Goal: Task Accomplishment & Management: Use online tool/utility

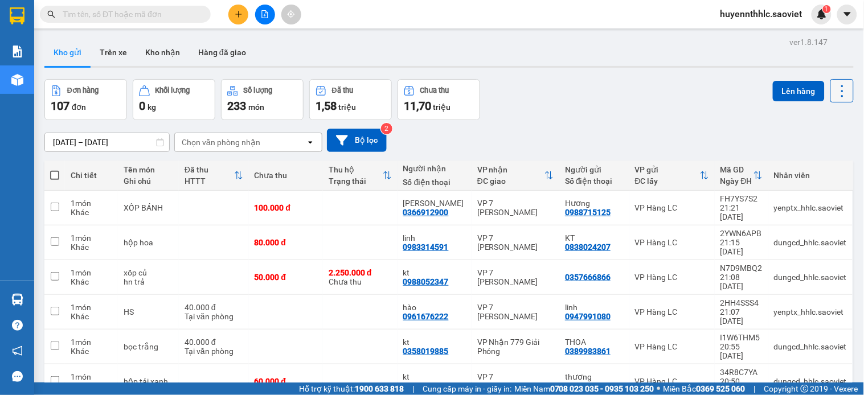
click at [834, 88] on icon at bounding box center [842, 91] width 16 height 16
click at [807, 165] on span "Làm mới" at bounding box center [815, 162] width 31 height 11
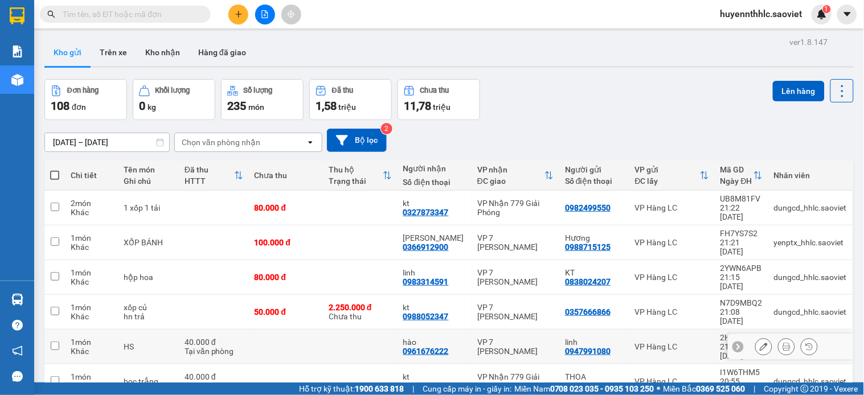
scroll to position [129, 0]
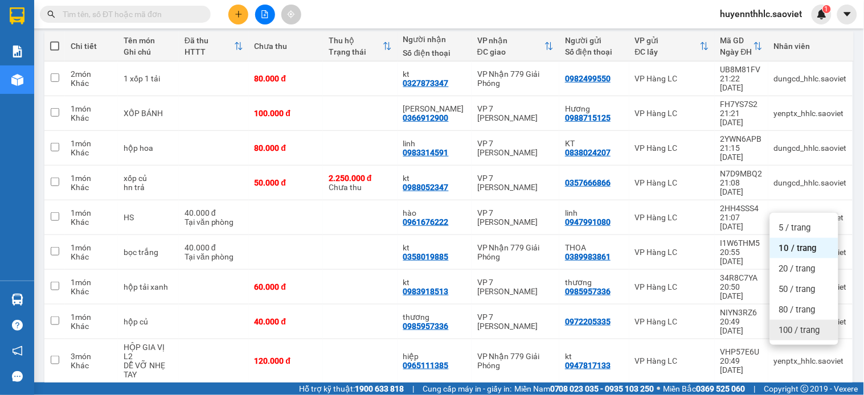
click at [806, 327] on span "100 / trang" at bounding box center [799, 330] width 41 height 11
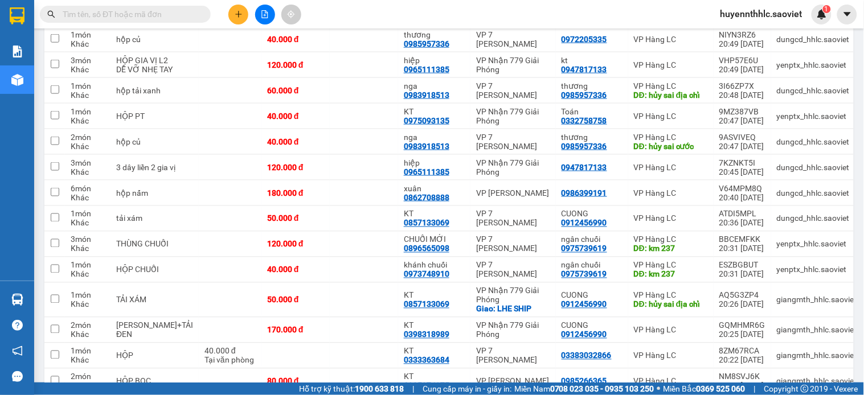
scroll to position [0, 0]
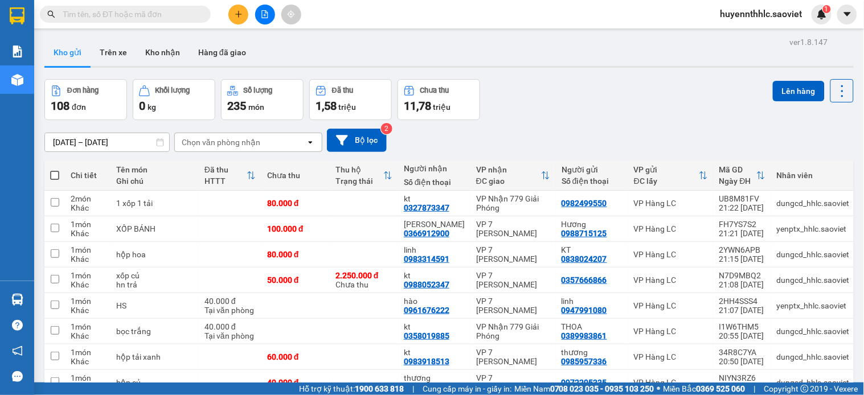
click at [248, 145] on div "Chọn văn phòng nhận" at bounding box center [221, 142] width 79 height 11
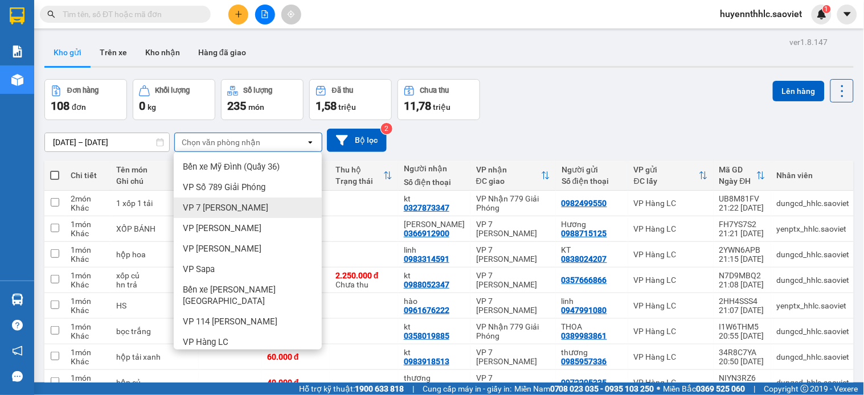
click at [228, 213] on span "VP 7 [PERSON_NAME]" at bounding box center [225, 207] width 85 height 11
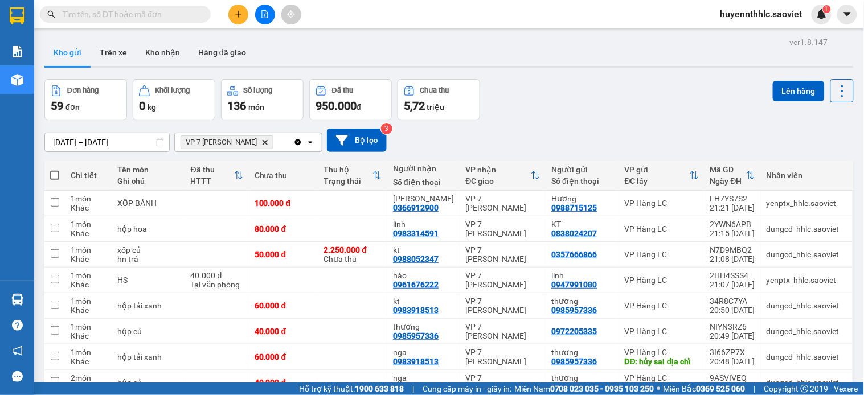
scroll to position [350, 0]
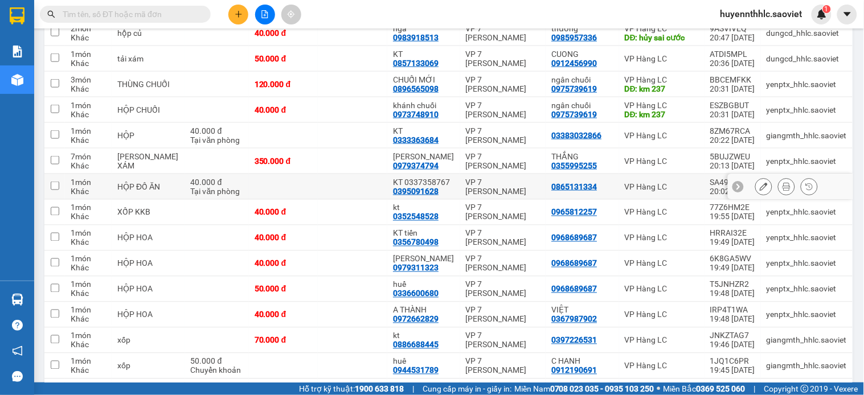
click at [491, 192] on td "VP 7 [PERSON_NAME]" at bounding box center [503, 187] width 86 height 26
checkbox input "true"
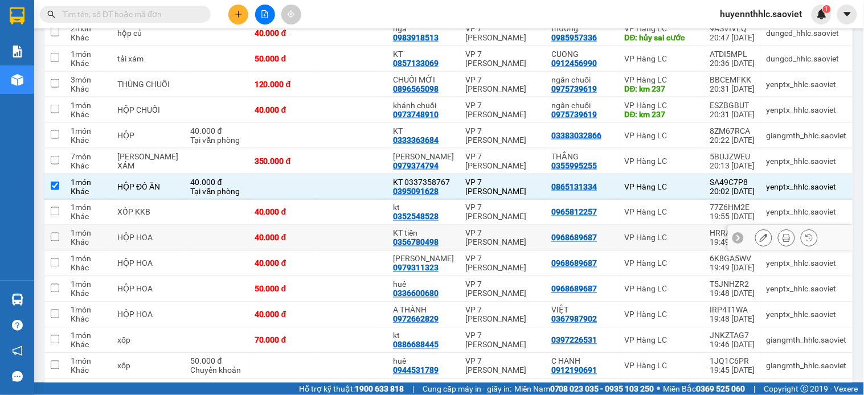
scroll to position [0, 0]
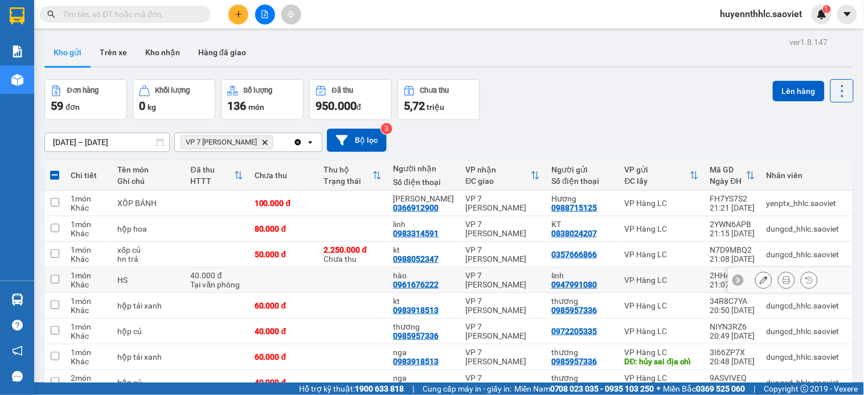
click at [466, 281] on div "VP 7 [PERSON_NAME]" at bounding box center [503, 280] width 75 height 18
checkbox input "true"
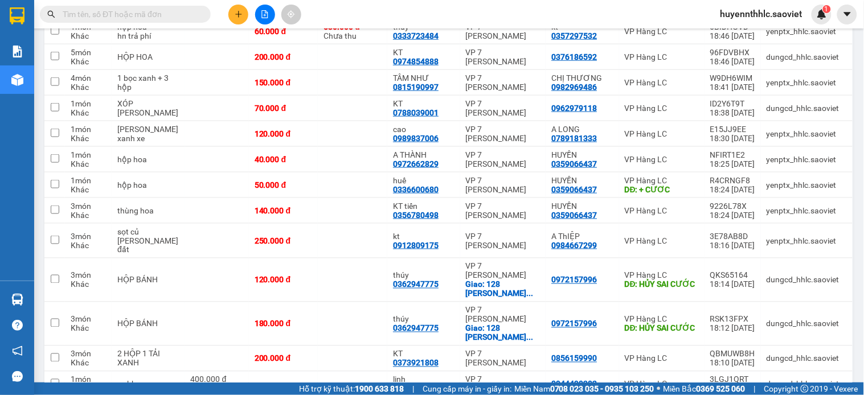
scroll to position [657, 0]
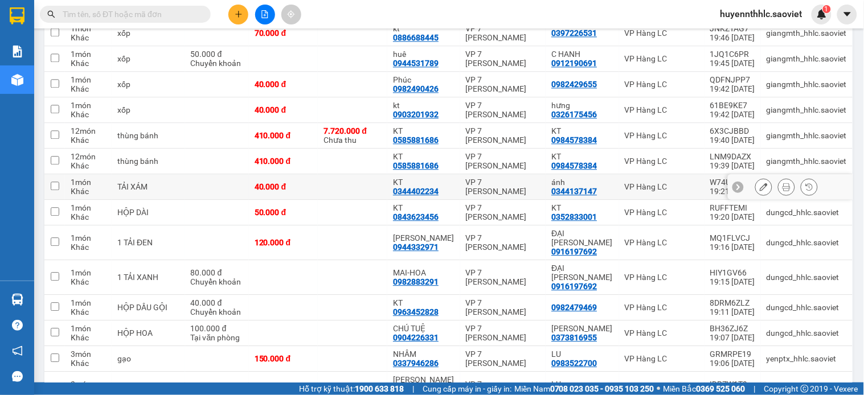
click at [357, 175] on td at bounding box center [352, 187] width 69 height 26
checkbox input "true"
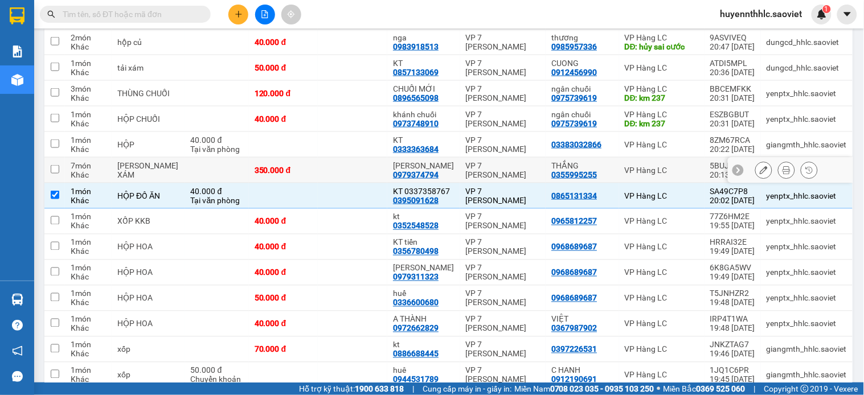
scroll to position [24, 0]
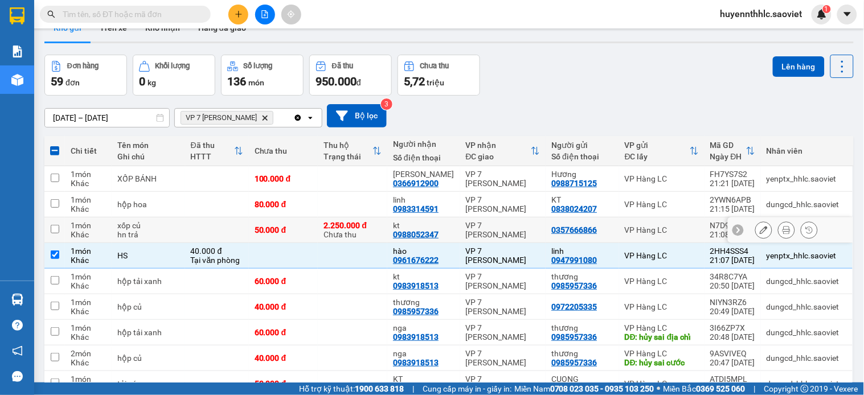
click at [447, 226] on div "kt" at bounding box center [424, 225] width 62 height 9
checkbox input "true"
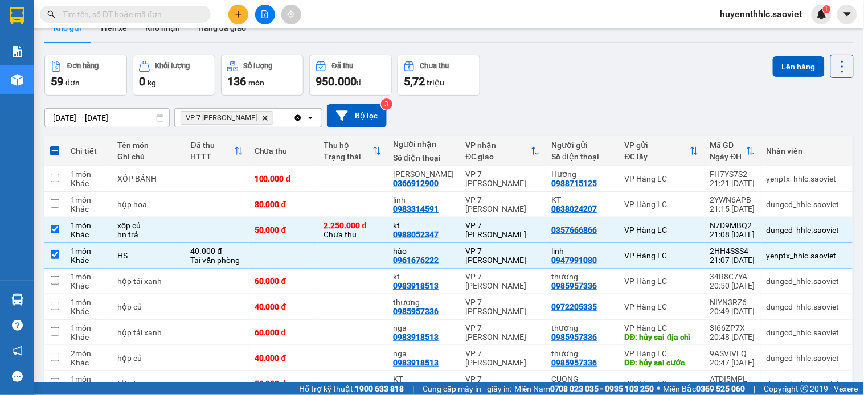
scroll to position [375, 0]
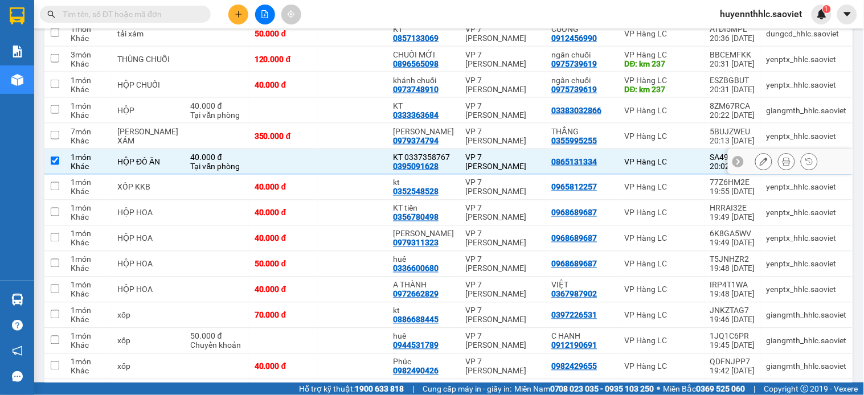
click at [466, 185] on div "VP 7 [PERSON_NAME]" at bounding box center [503, 187] width 75 height 18
checkbox input "true"
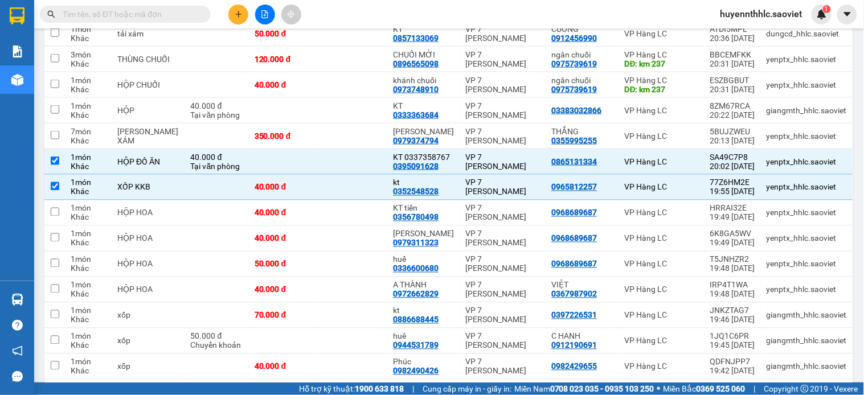
scroll to position [581, 0]
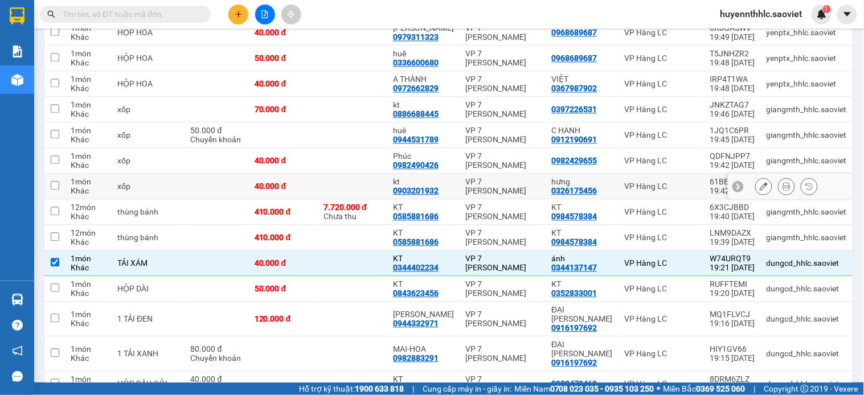
click at [517, 185] on div "VP 7 [PERSON_NAME]" at bounding box center [503, 186] width 75 height 18
checkbox input "true"
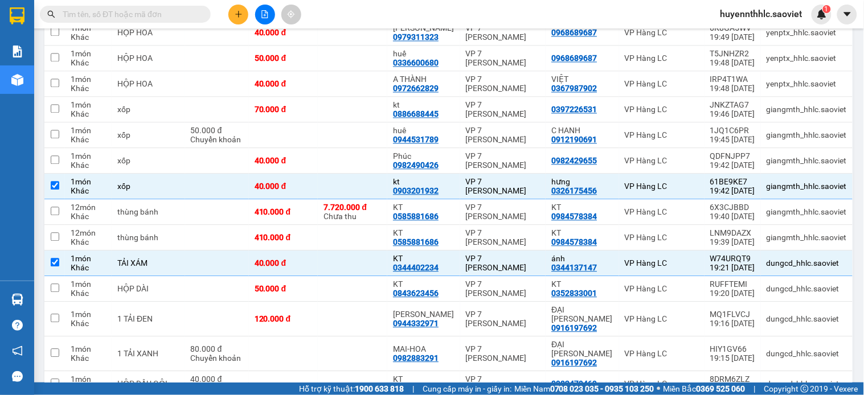
scroll to position [298, 0]
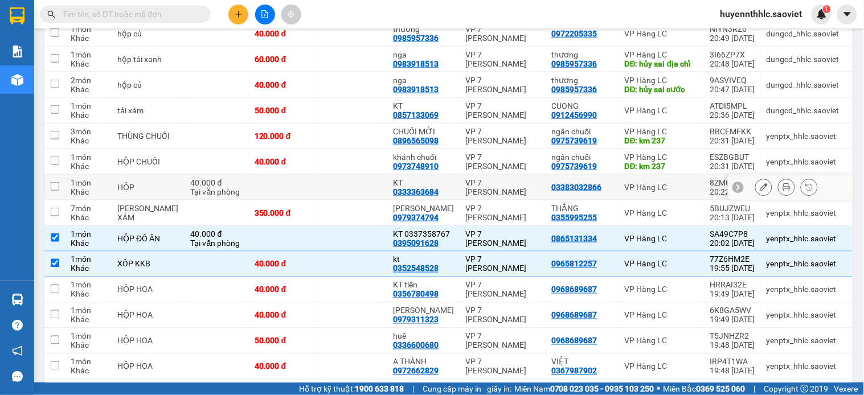
click at [466, 185] on div "VP 7 [PERSON_NAME]" at bounding box center [503, 187] width 75 height 18
checkbox input "true"
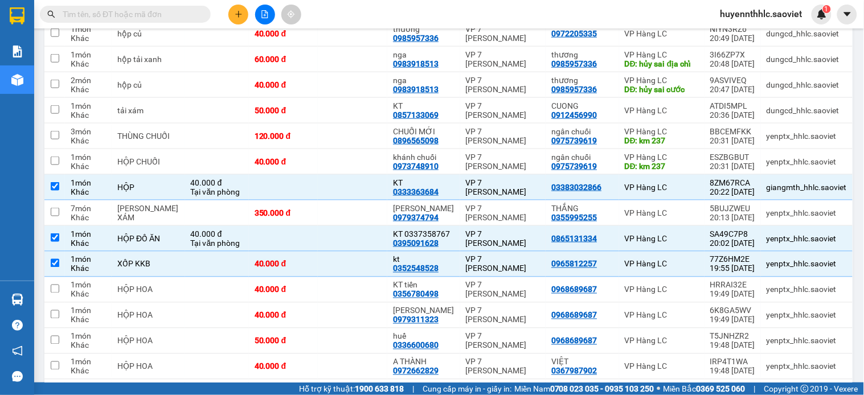
scroll to position [555, 0]
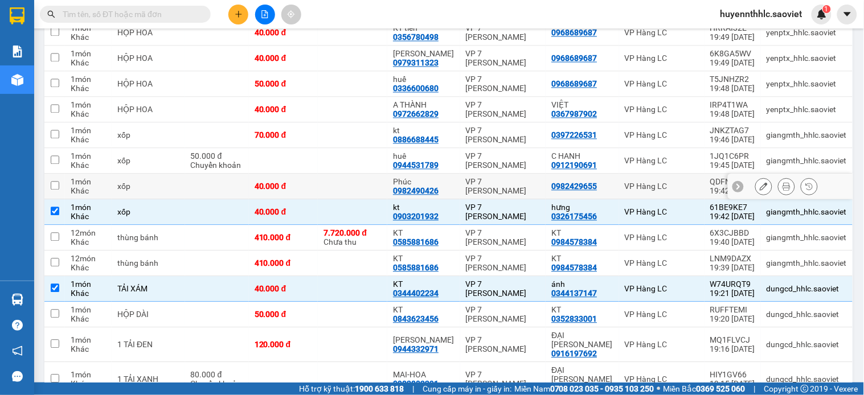
click at [474, 186] on div "VP 7 [PERSON_NAME]" at bounding box center [503, 187] width 75 height 18
checkbox input "true"
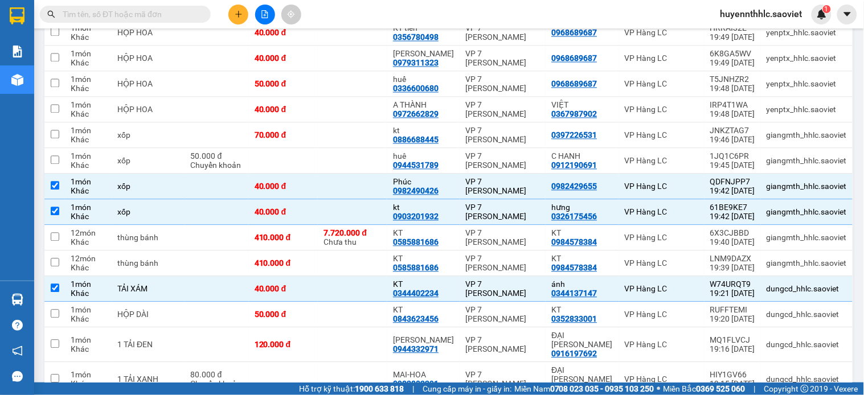
scroll to position [221, 0]
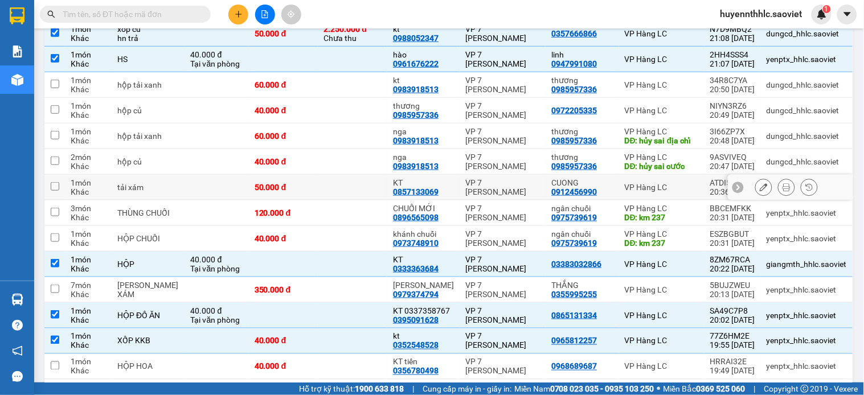
click at [524, 184] on div "VP 7 [PERSON_NAME]" at bounding box center [503, 187] width 75 height 18
checkbox input "true"
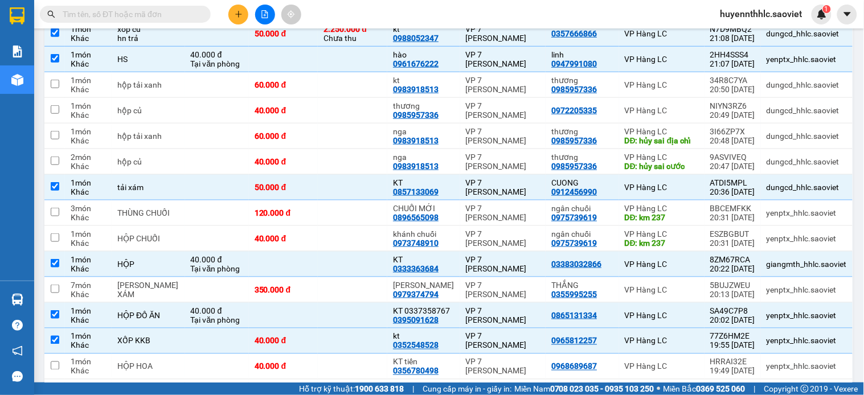
scroll to position [477, 0]
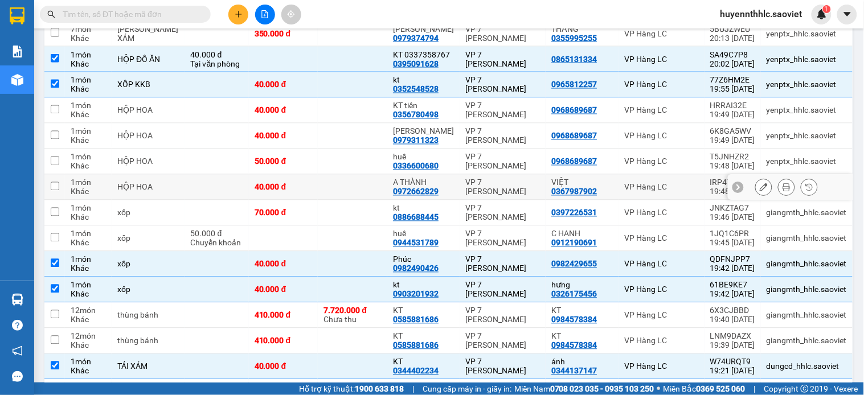
click at [493, 190] on div "VP 7 [PERSON_NAME]" at bounding box center [503, 187] width 75 height 18
checkbox input "true"
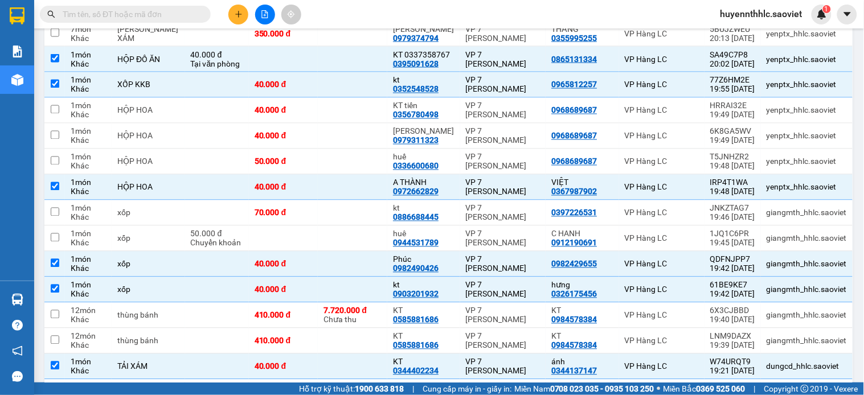
scroll to position [683, 0]
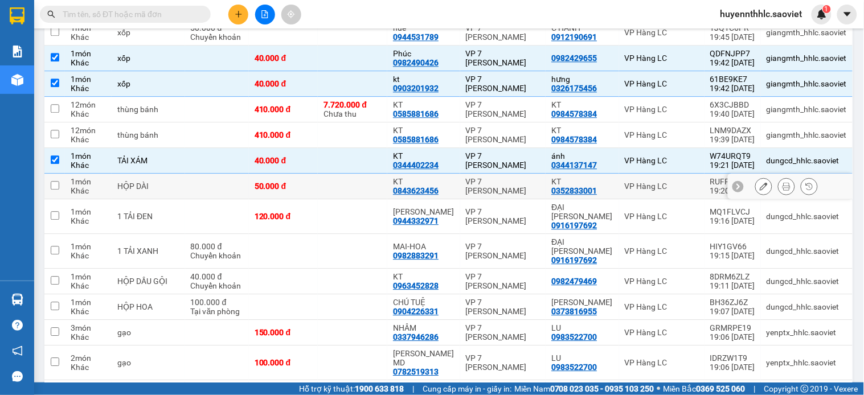
click at [507, 192] on td "VP 7 [PERSON_NAME]" at bounding box center [503, 187] width 86 height 26
checkbox input "true"
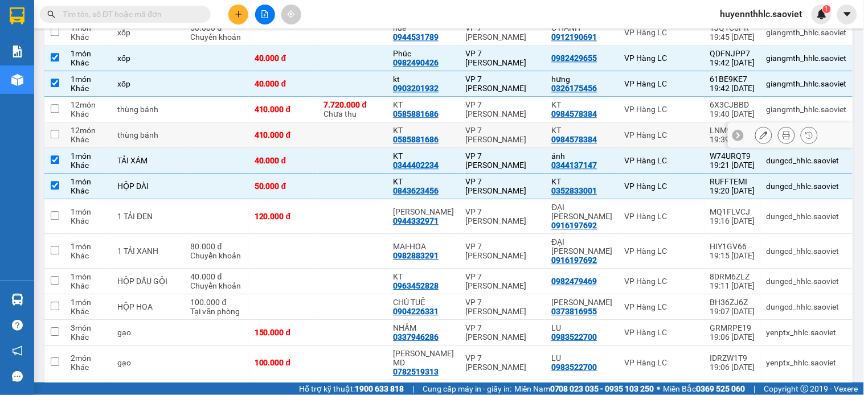
scroll to position [493, 0]
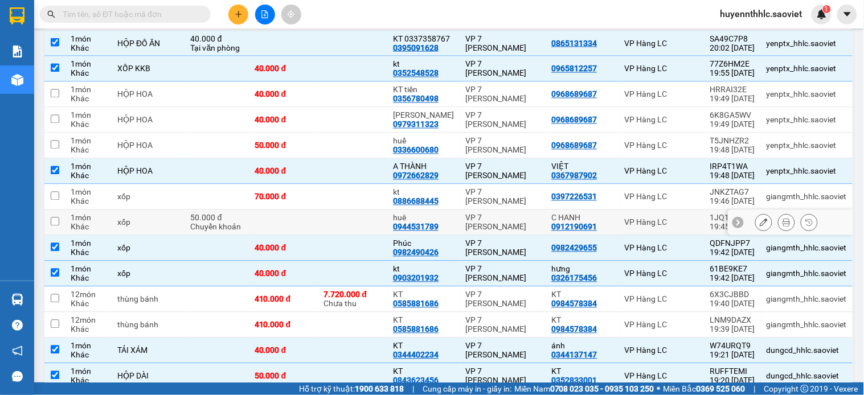
click at [460, 219] on td "VP 7 [PERSON_NAME]" at bounding box center [503, 223] width 86 height 26
checkbox input "true"
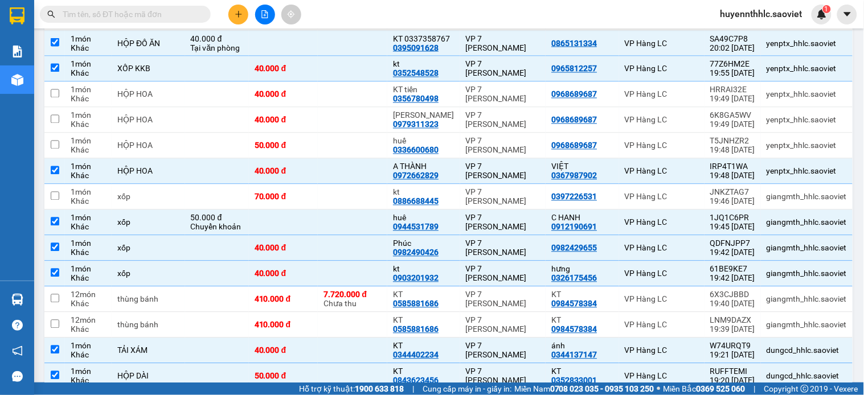
scroll to position [786, 0]
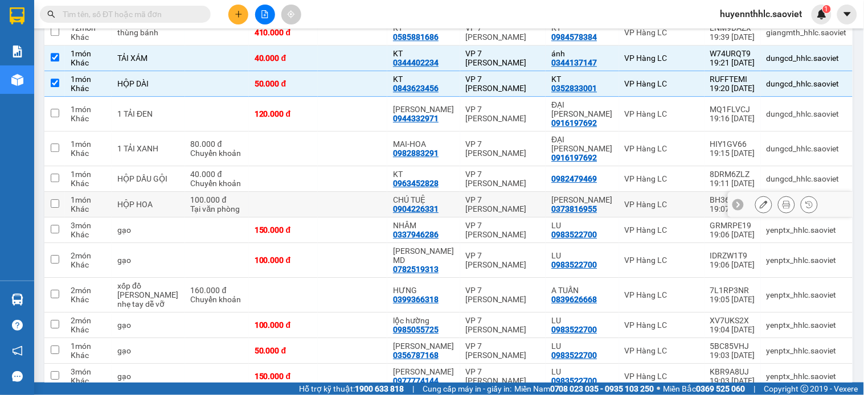
click at [507, 195] on div "VP 7 [PERSON_NAME]" at bounding box center [503, 204] width 75 height 18
checkbox input "true"
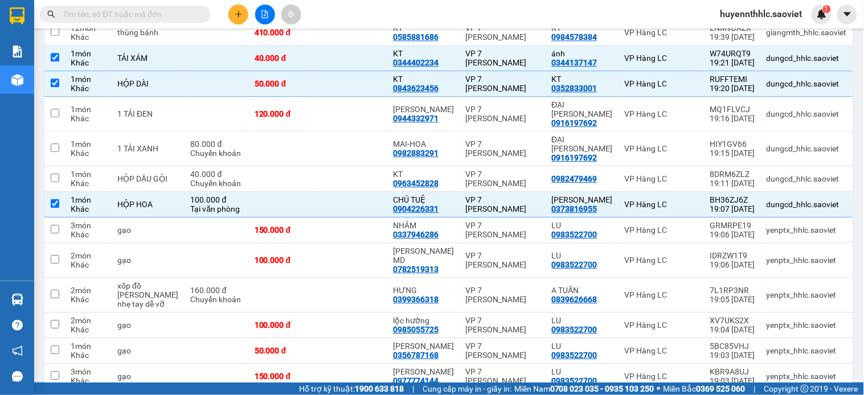
scroll to position [1403, 0]
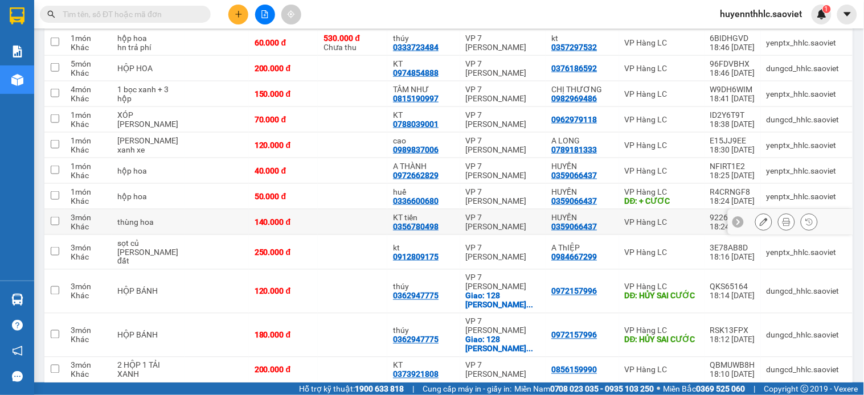
click at [480, 213] on div "VP 7 [PERSON_NAME]" at bounding box center [503, 222] width 75 height 18
checkbox input "true"
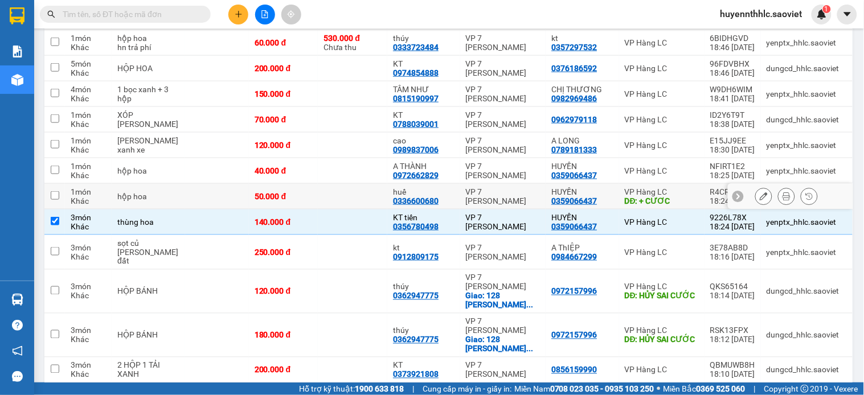
click at [468, 184] on td "VP 7 [PERSON_NAME]" at bounding box center [503, 197] width 86 height 26
checkbox input "true"
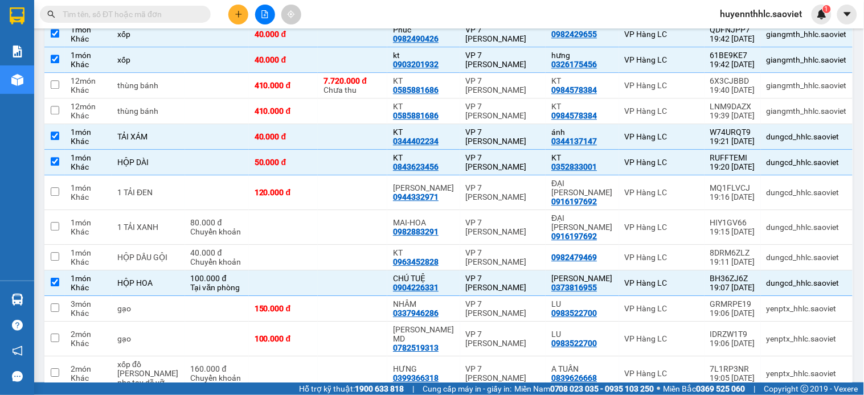
scroll to position [454, 0]
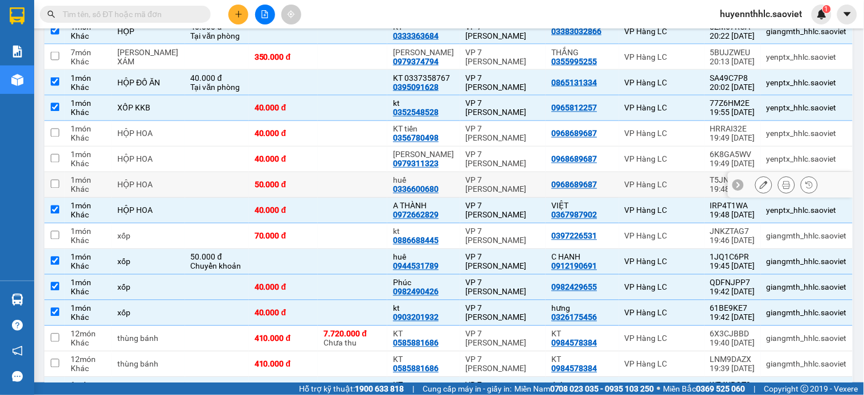
click at [469, 183] on div "VP 7 [PERSON_NAME]" at bounding box center [503, 185] width 75 height 18
checkbox input "true"
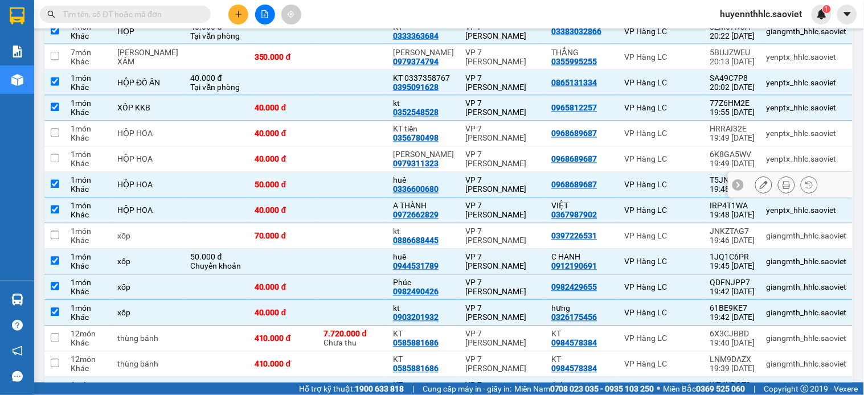
scroll to position [201, 0]
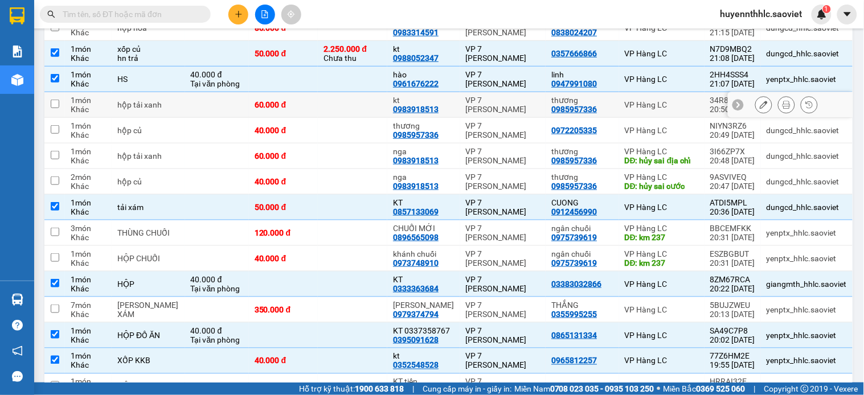
click at [452, 109] on td "kt 0983918513" at bounding box center [423, 105] width 73 height 26
checkbox input "true"
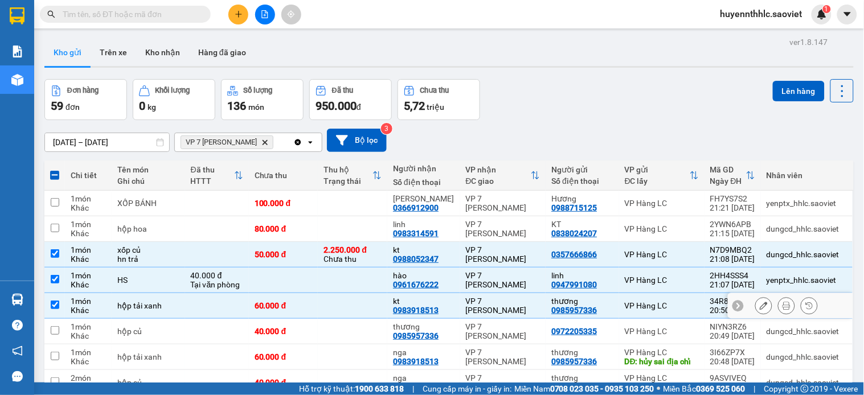
scroll to position [253, 0]
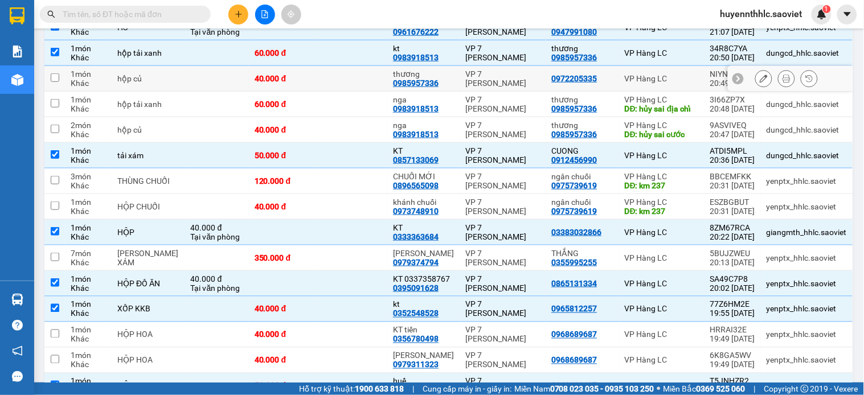
click at [466, 75] on div "VP 7 [PERSON_NAME]" at bounding box center [503, 78] width 75 height 18
checkbox input "true"
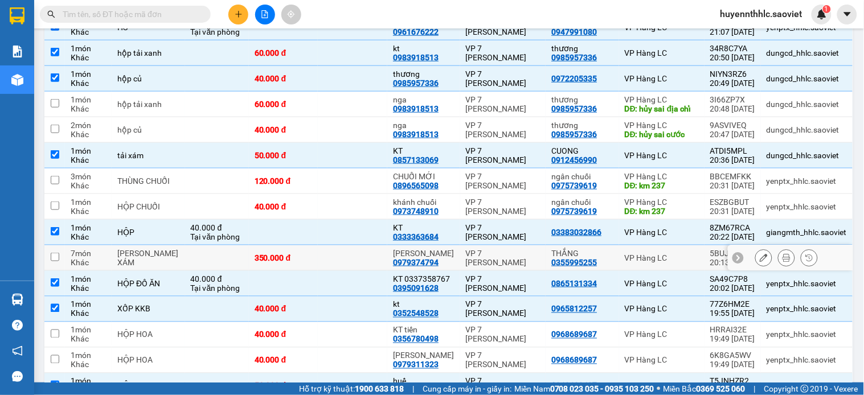
scroll to position [316, 0]
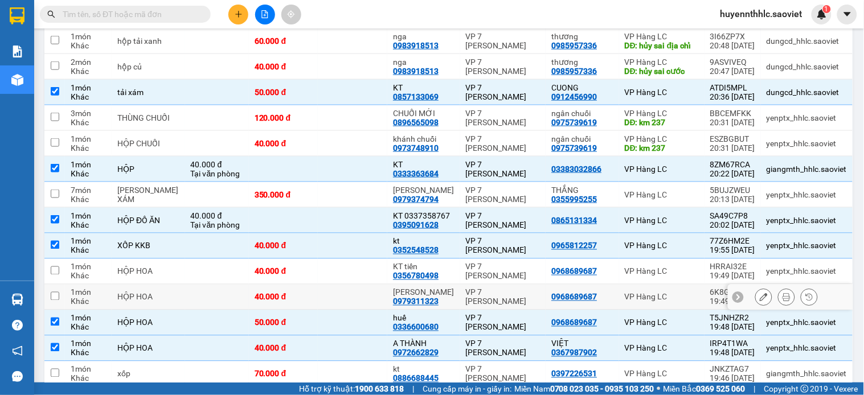
click at [460, 298] on td "VP 7 [PERSON_NAME]" at bounding box center [503, 298] width 86 height 26
checkbox input "true"
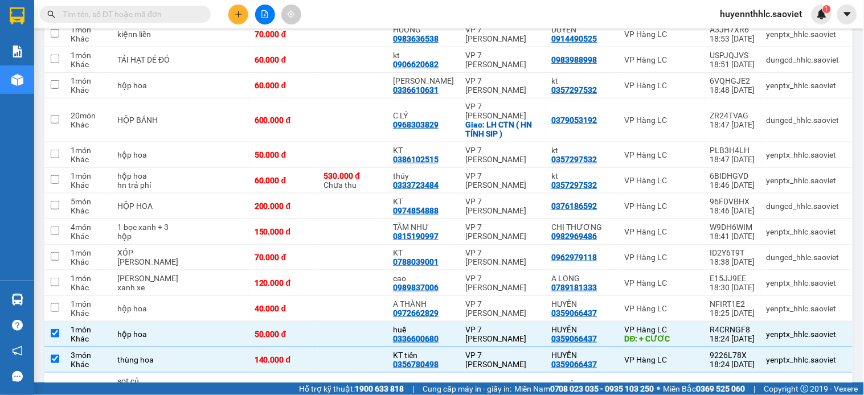
scroll to position [1329, 0]
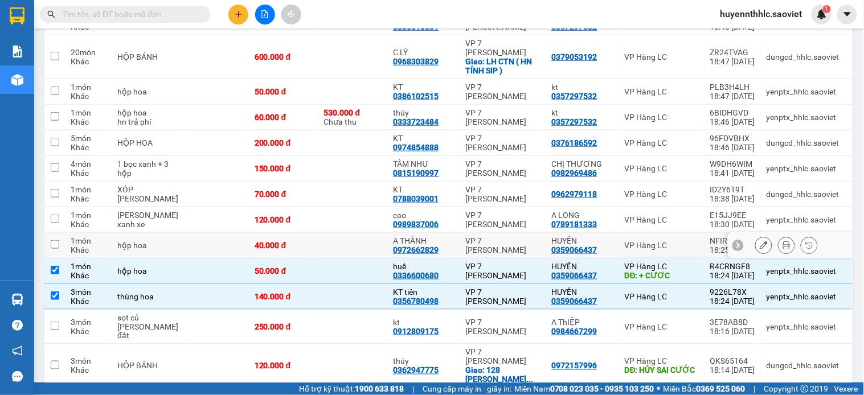
click at [460, 233] on td "VP 7 [PERSON_NAME]" at bounding box center [503, 246] width 86 height 26
checkbox input "true"
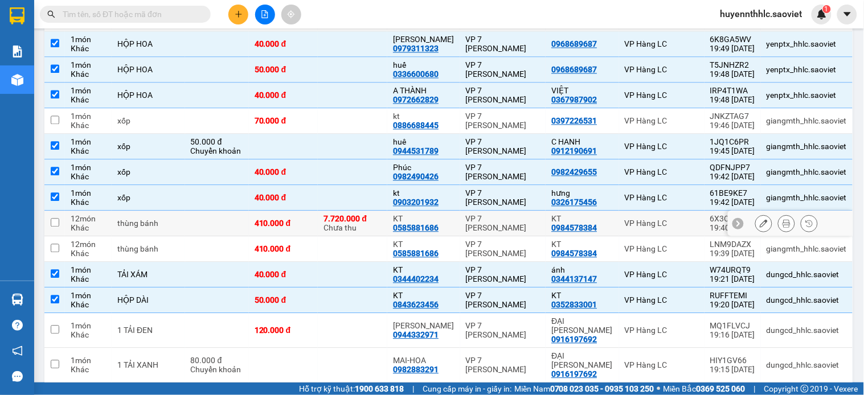
scroll to position [126, 0]
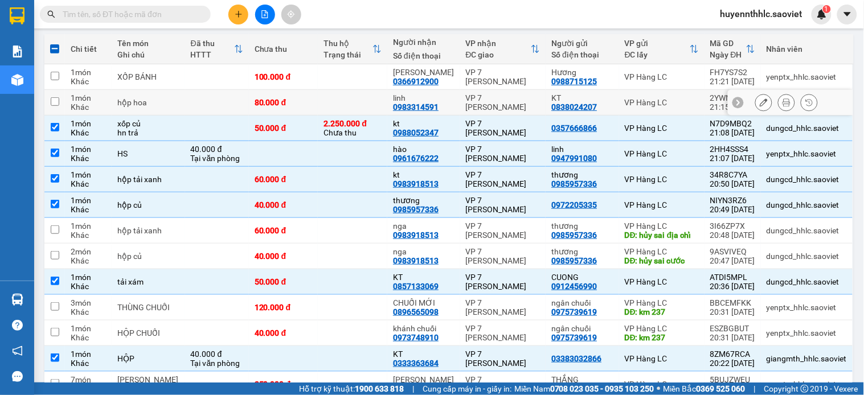
click at [446, 91] on td "linh 0983314591" at bounding box center [423, 103] width 73 height 26
checkbox input "true"
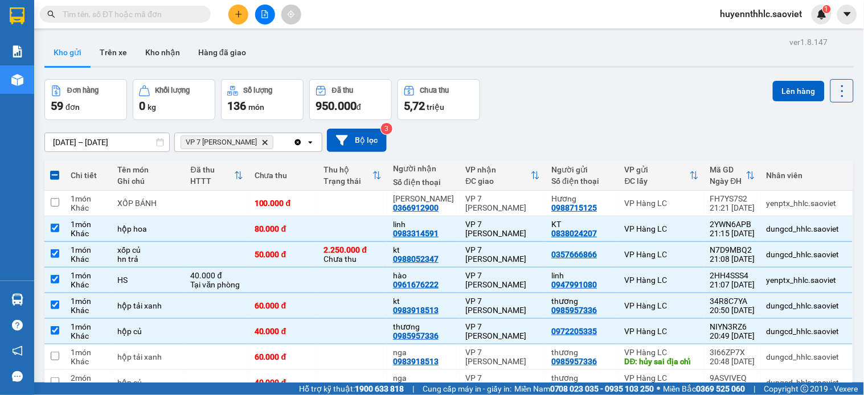
scroll to position [401, 0]
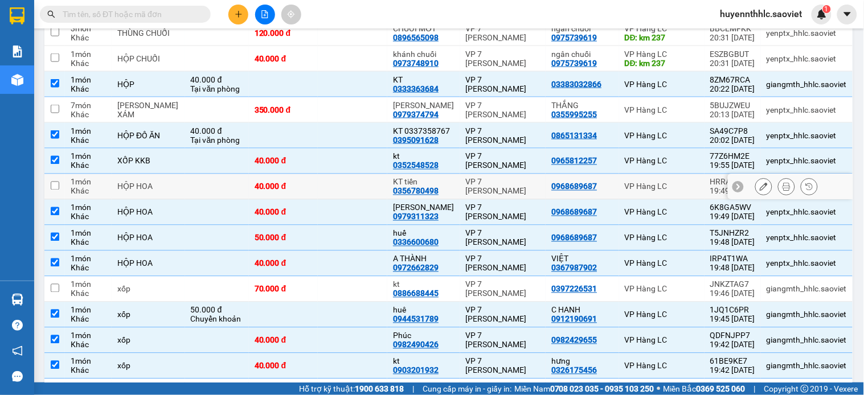
click at [485, 186] on div "VP 7 [PERSON_NAME]" at bounding box center [503, 187] width 75 height 18
checkbox input "true"
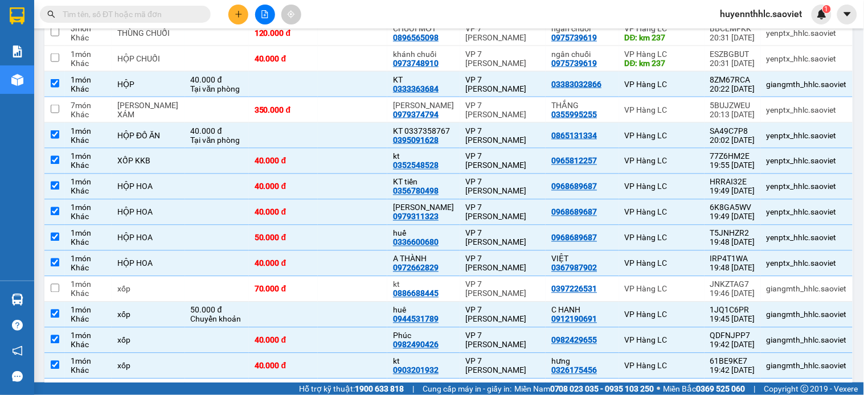
scroll to position [1249, 0]
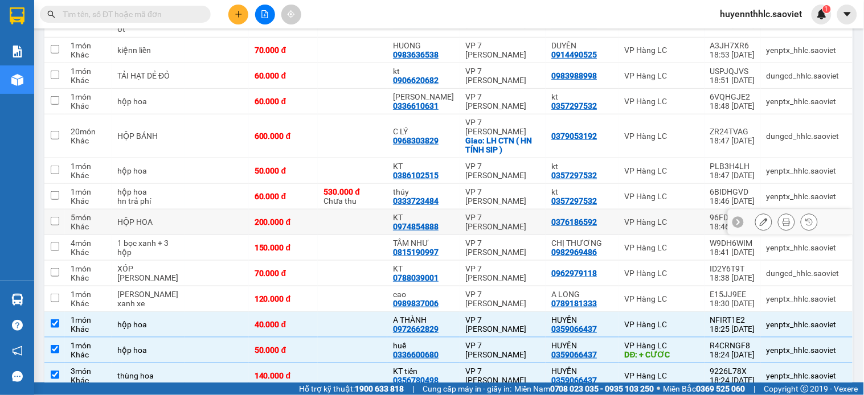
drag, startPoint x: 522, startPoint y: 185, endPoint x: 569, endPoint y: 124, distance: 77.1
click at [522, 213] on div "VP 7 [PERSON_NAME]" at bounding box center [503, 222] width 75 height 18
checkbox input "true"
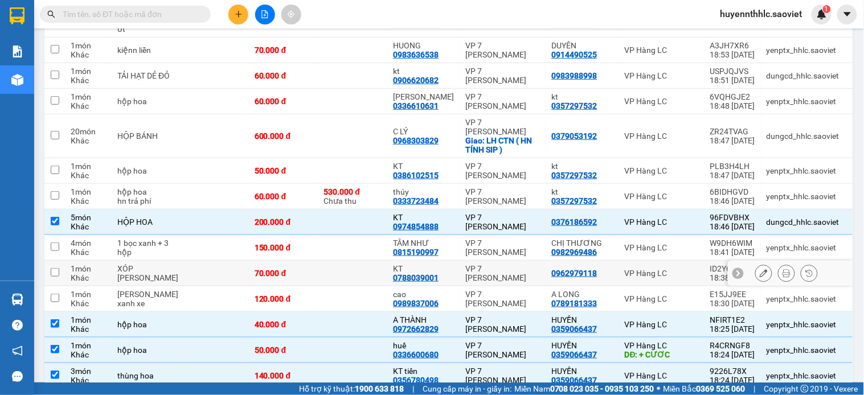
scroll to position [1415, 0]
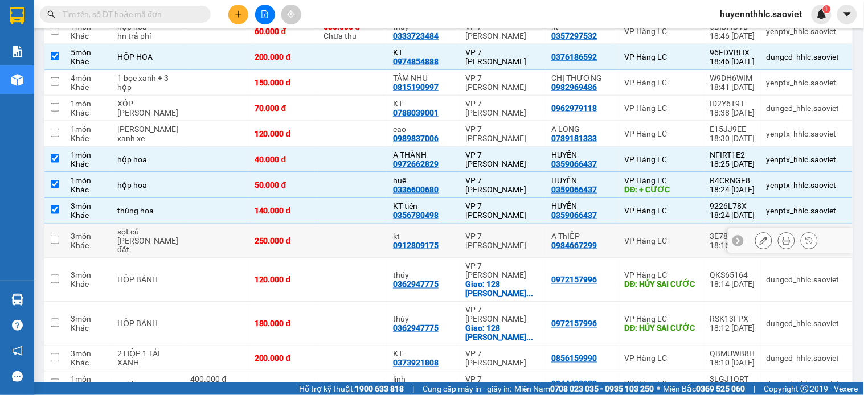
click at [450, 224] on td "kt 0912809175" at bounding box center [423, 241] width 73 height 35
checkbox input "true"
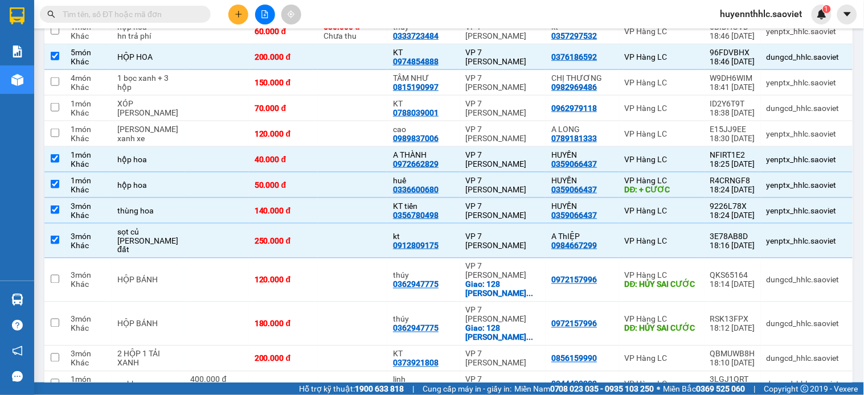
scroll to position [1061, 0]
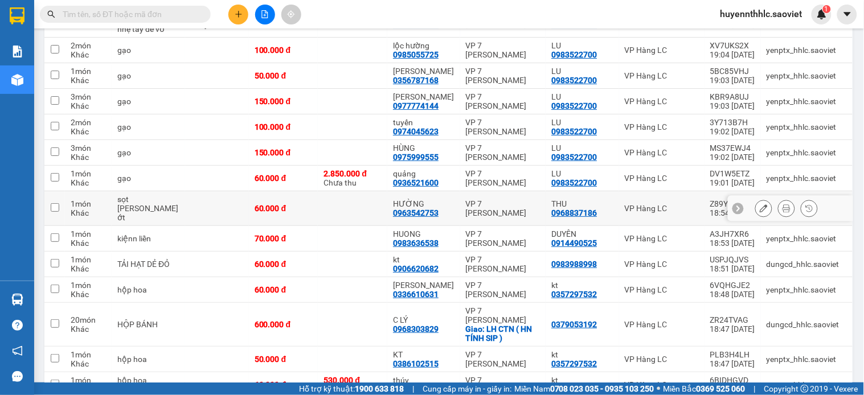
click at [453, 191] on td "HƯỜNG 0963542753" at bounding box center [423, 208] width 73 height 35
checkbox input "true"
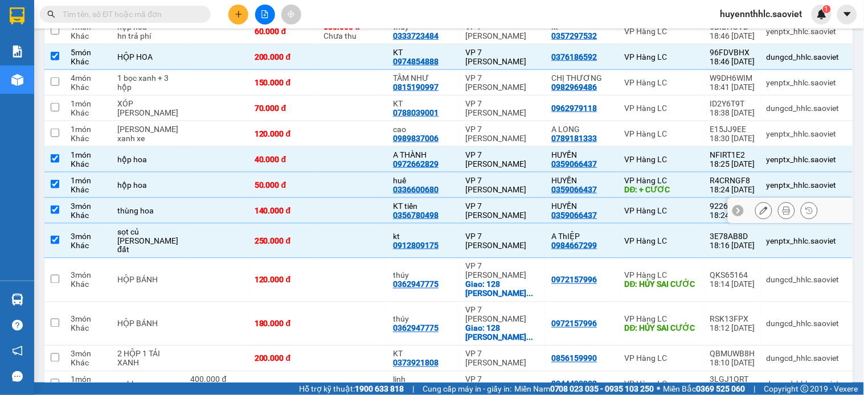
scroll to position [1086, 0]
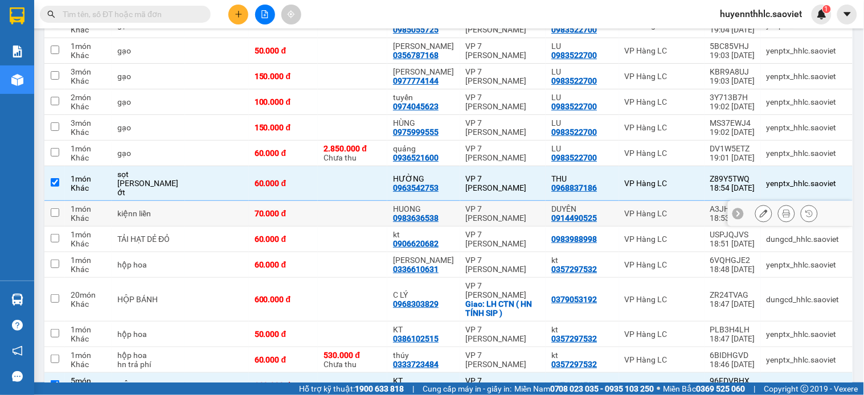
click at [460, 201] on td "VP 7 [PERSON_NAME]" at bounding box center [503, 214] width 86 height 26
checkbox input "true"
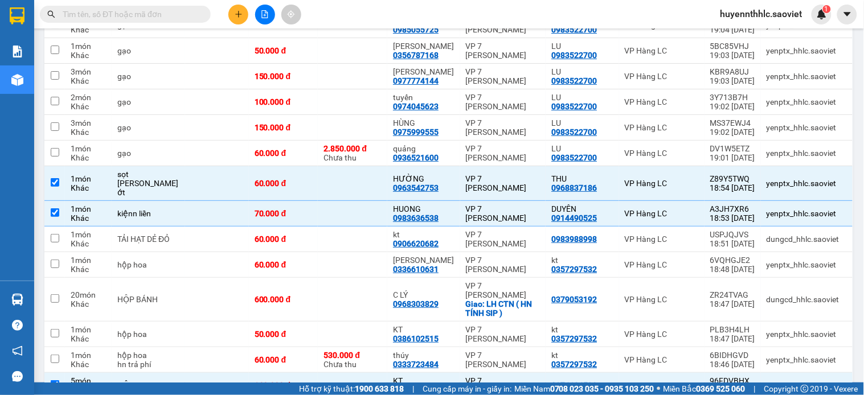
scroll to position [1301, 0]
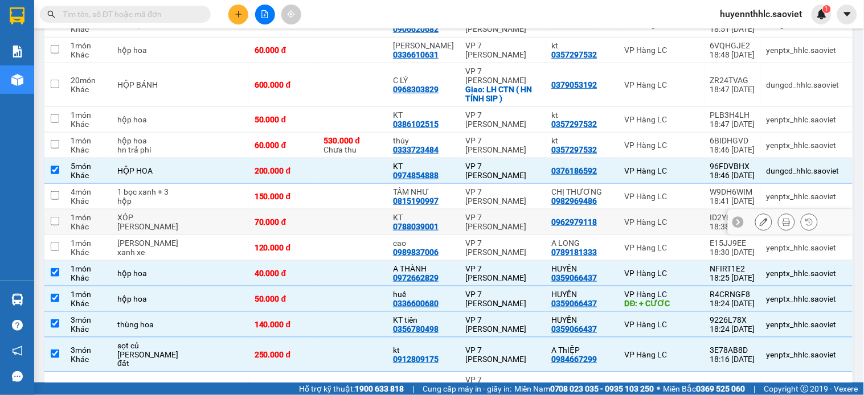
click at [496, 213] on div "VP 7 [PERSON_NAME]" at bounding box center [503, 222] width 75 height 18
checkbox input "true"
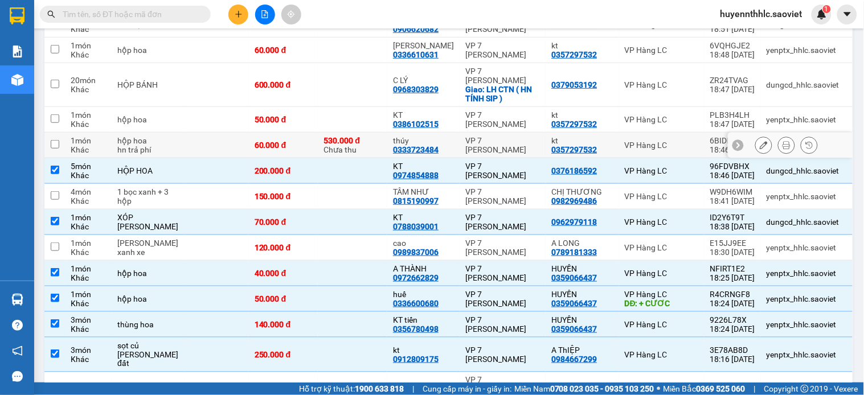
scroll to position [984, 0]
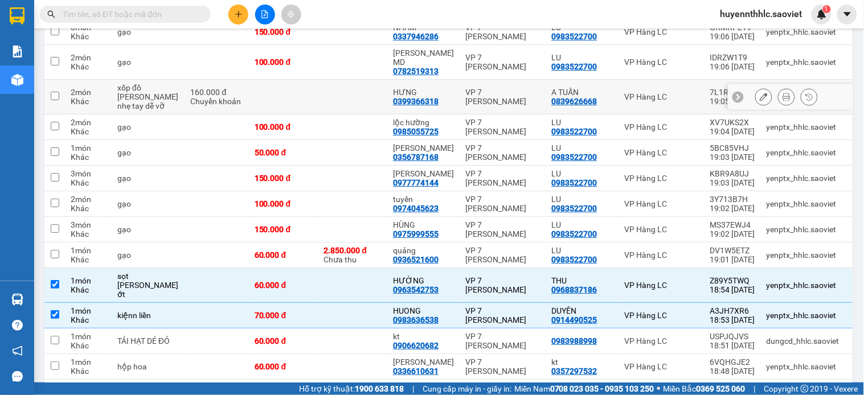
click at [466, 88] on div "VP 7 [PERSON_NAME]" at bounding box center [503, 97] width 75 height 18
checkbox input "true"
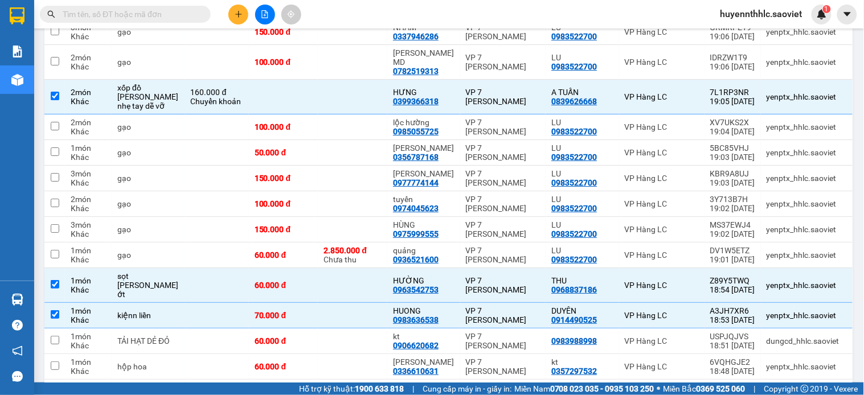
scroll to position [1223, 0]
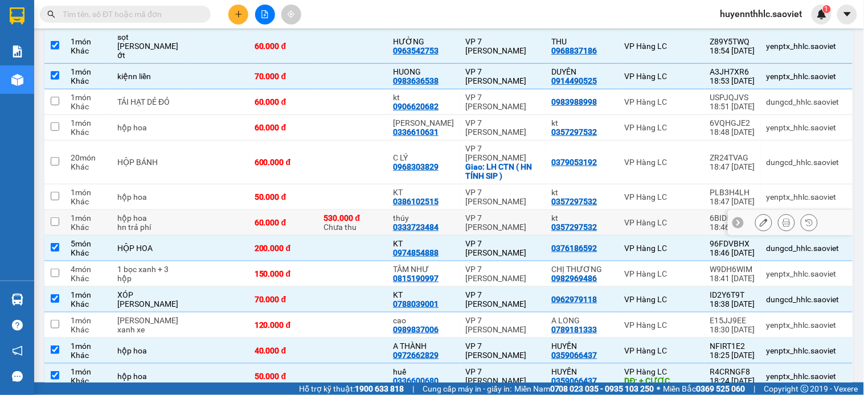
click at [471, 210] on td "VP 7 [PERSON_NAME]" at bounding box center [503, 223] width 86 height 26
checkbox input "true"
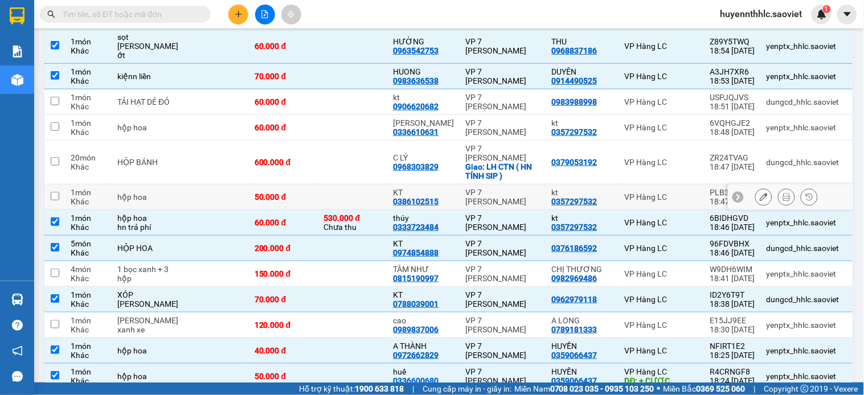
click at [477, 188] on div "VP 7 [PERSON_NAME]" at bounding box center [503, 197] width 75 height 18
checkbox input "true"
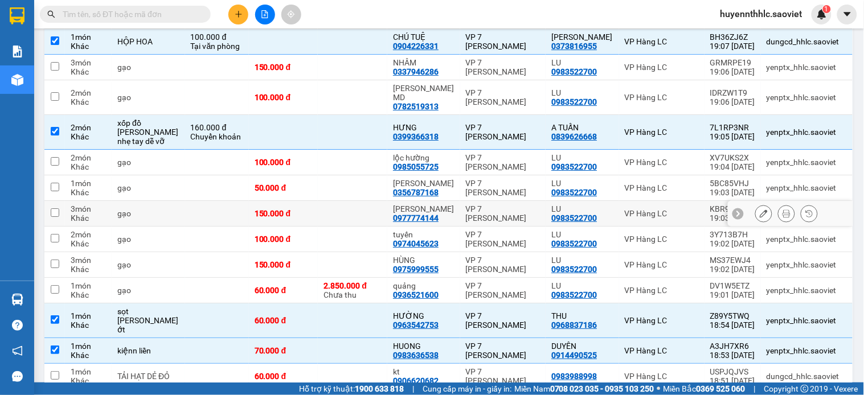
scroll to position [1415, 0]
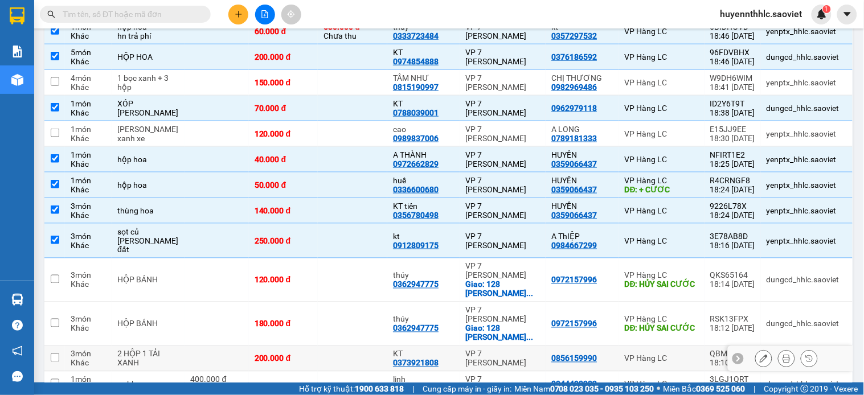
click at [536, 346] on td "VP 7 [PERSON_NAME]" at bounding box center [503, 359] width 86 height 26
checkbox input "true"
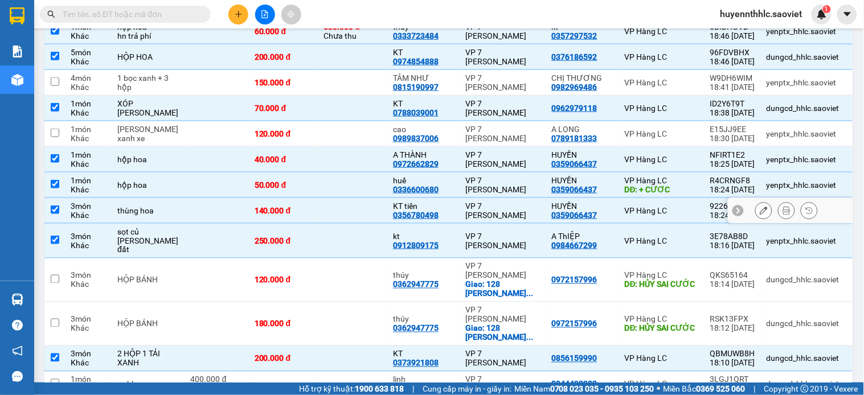
scroll to position [1035, 0]
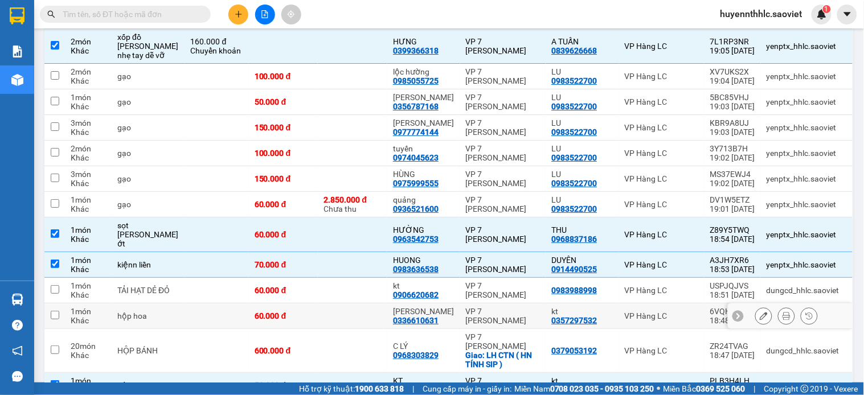
click at [460, 304] on td "VP 7 [PERSON_NAME]" at bounding box center [503, 317] width 86 height 26
checkbox input "true"
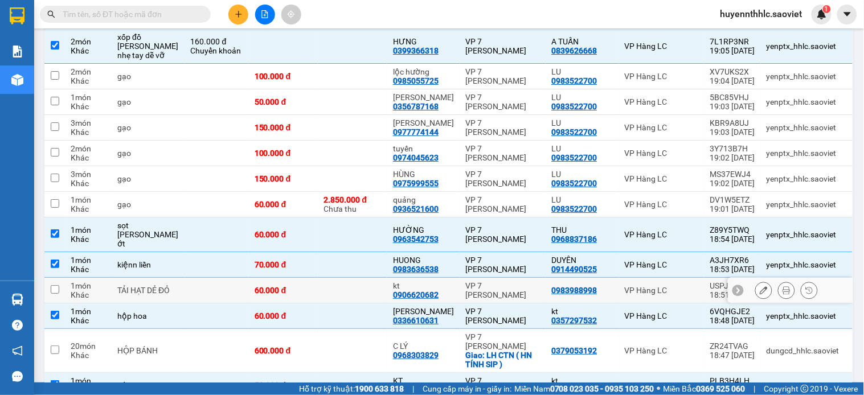
click at [480, 281] on div "VP 7 [PERSON_NAME]" at bounding box center [503, 290] width 75 height 18
checkbox input "true"
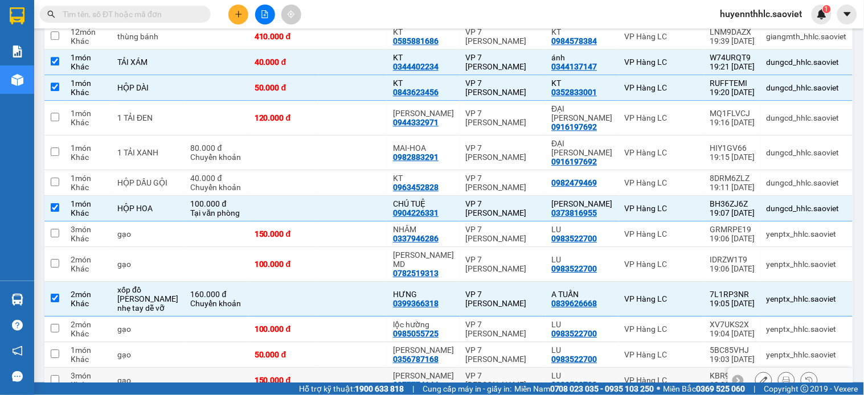
scroll to position [719, 0]
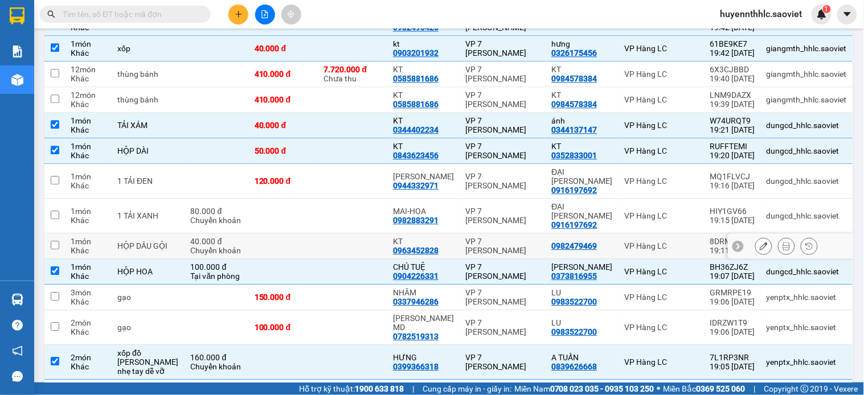
click at [363, 233] on td at bounding box center [352, 246] width 69 height 26
checkbox input "true"
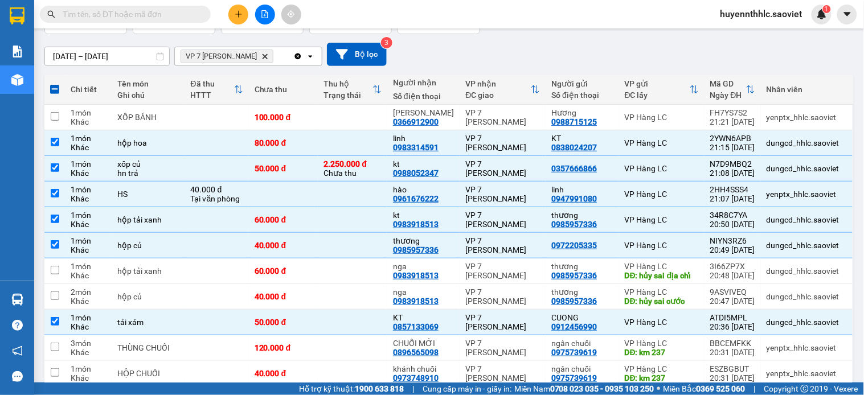
scroll to position [0, 0]
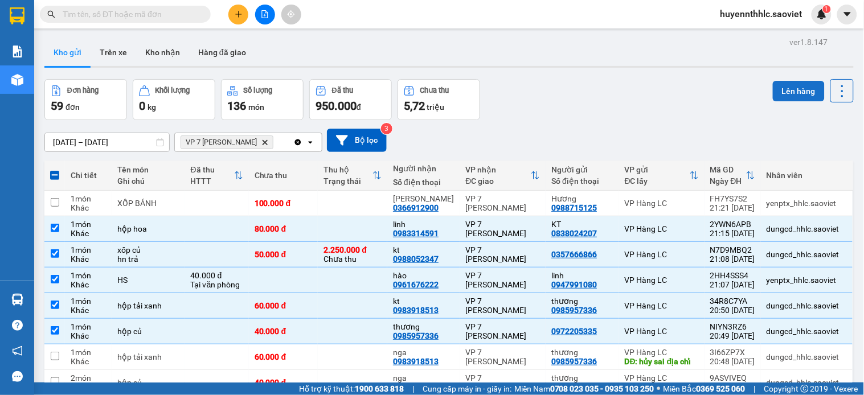
click at [784, 89] on button "Lên hàng" at bounding box center [799, 91] width 52 height 21
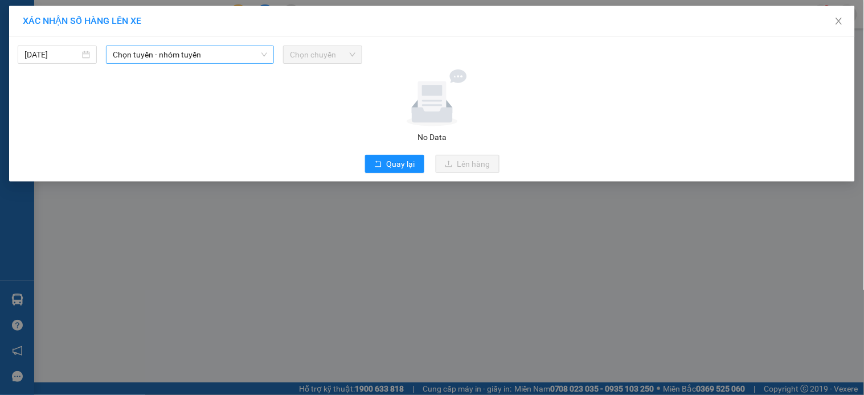
click at [190, 55] on span "Chọn tuyến - nhóm tuyến" at bounding box center [190, 54] width 154 height 17
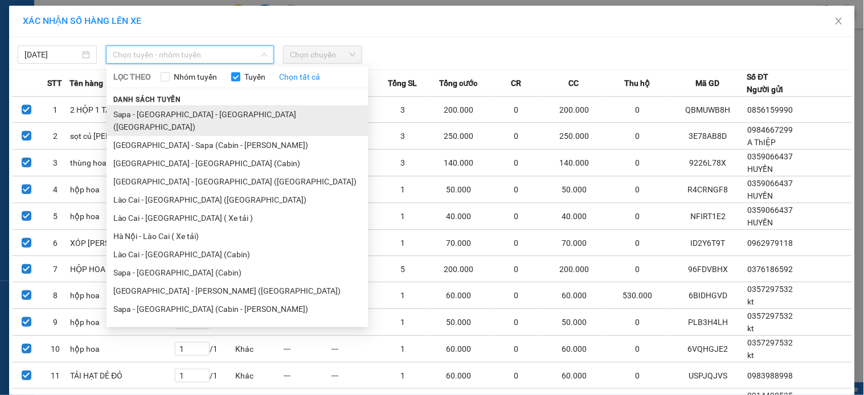
click at [196, 109] on li "Sapa - Lào Cai - Hà Nội (Giường)" at bounding box center [237, 120] width 262 height 31
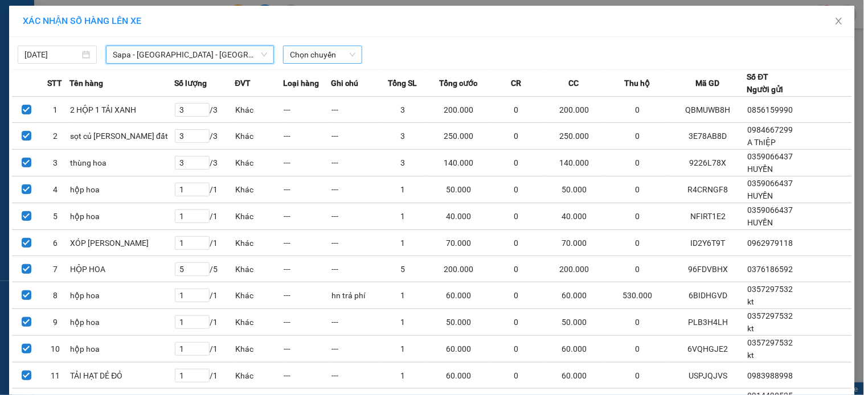
click at [334, 58] on span "Chọn chuyến" at bounding box center [322, 54] width 65 height 17
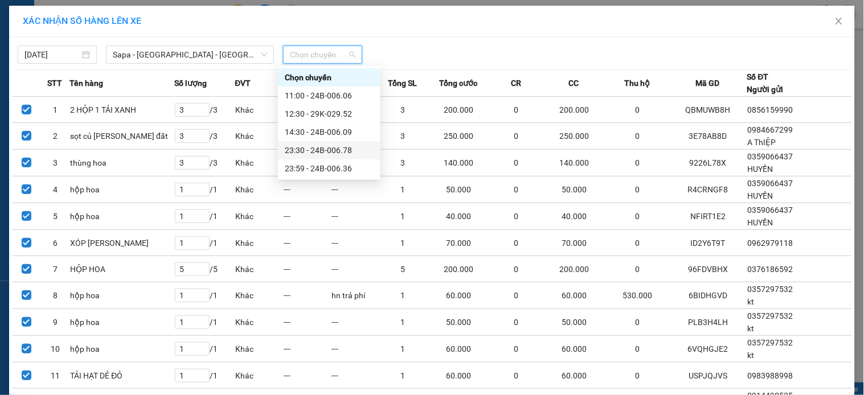
click at [360, 150] on div "23:30 - 24B-006.78" at bounding box center [329, 150] width 89 height 13
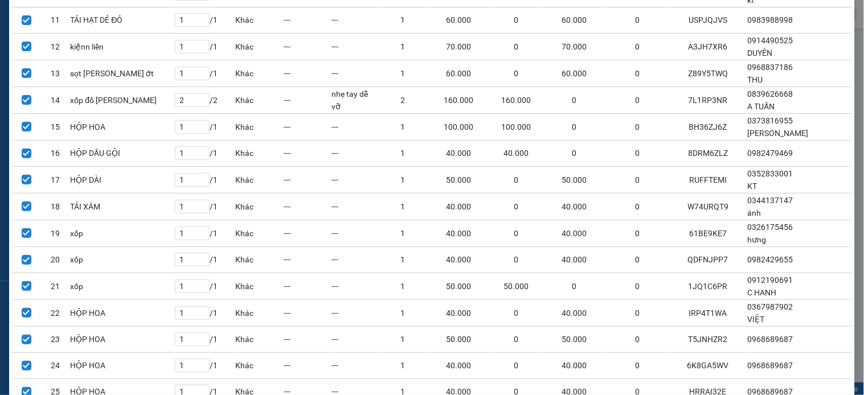
scroll to position [690, 0]
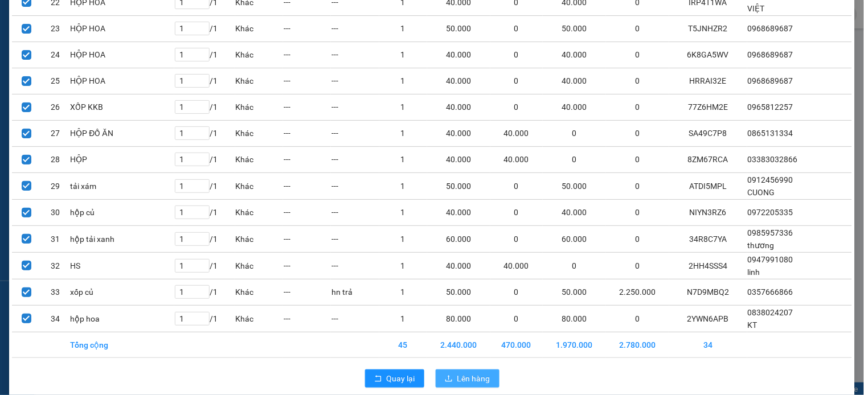
click at [472, 372] on span "Lên hàng" at bounding box center [473, 378] width 33 height 13
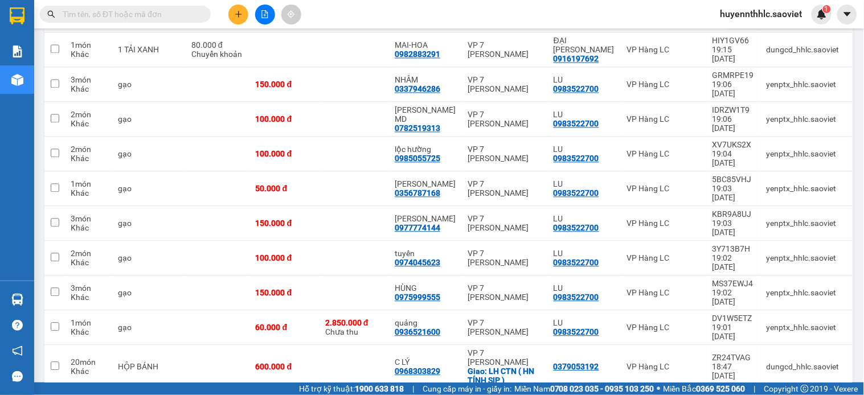
scroll to position [195, 0]
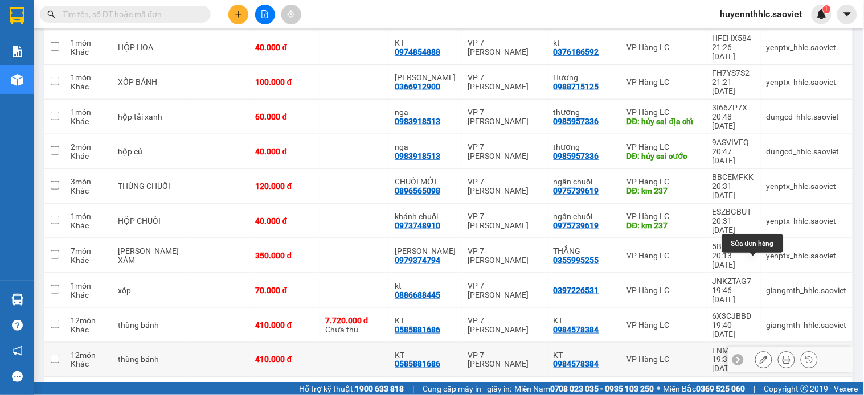
click at [743, 347] on div at bounding box center [790, 360] width 125 height 26
click at [760, 356] on icon at bounding box center [764, 360] width 8 height 8
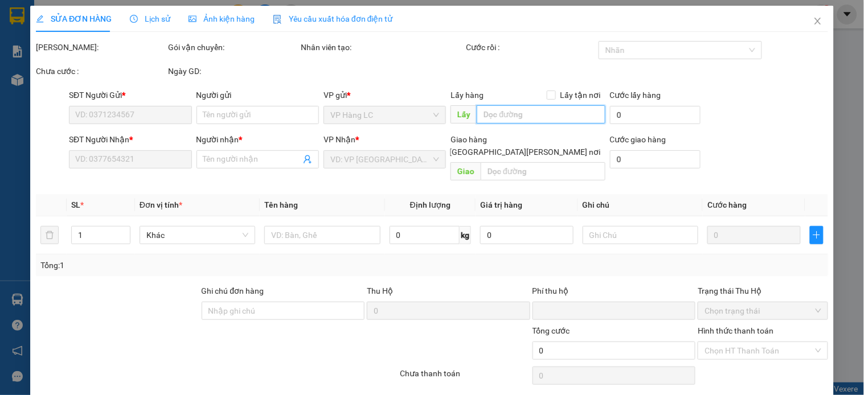
click at [526, 112] on input "text" at bounding box center [541, 114] width 128 height 18
type input "0984578384"
type input "KT"
type input "0585881686"
type input "KT"
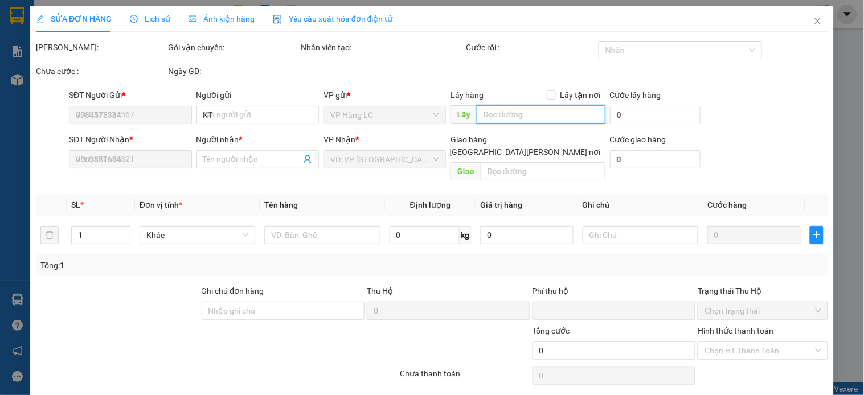
type input "0"
type input "410.000"
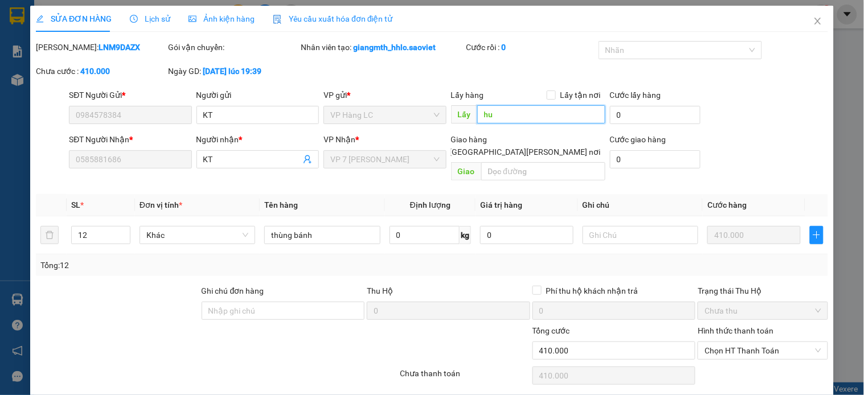
type input "h"
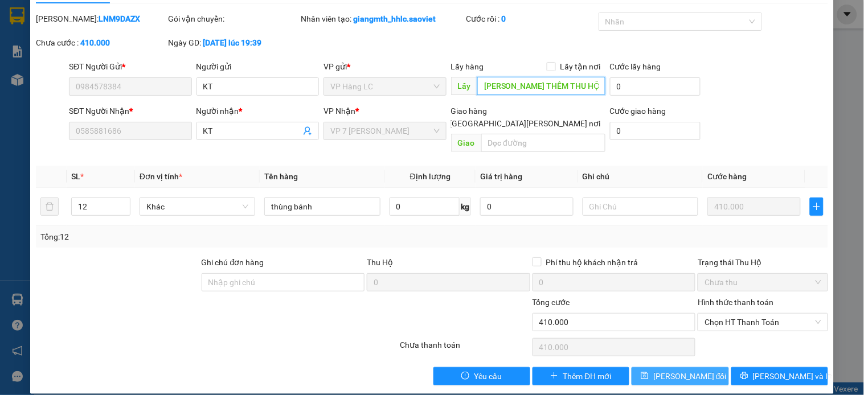
type input "HỦY THÊM THU HỘ"
click at [670, 372] on button "Lưu thay đổi" at bounding box center [680, 376] width 97 height 18
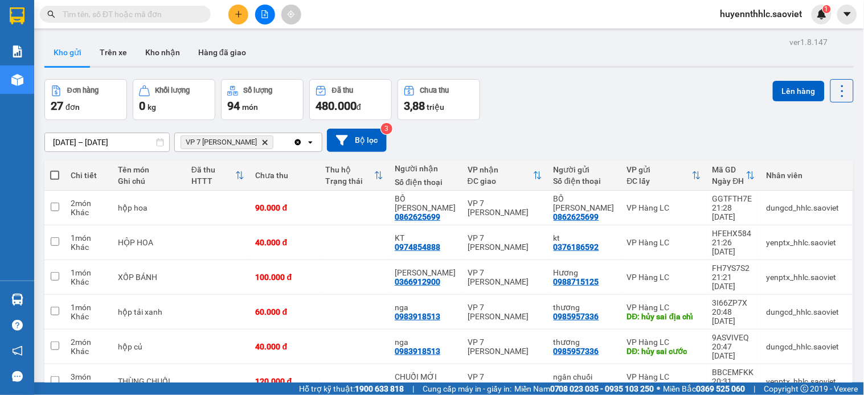
click at [268, 141] on icon "VP 7 Phạm Văn Đồng, close by backspace" at bounding box center [265, 142] width 5 height 5
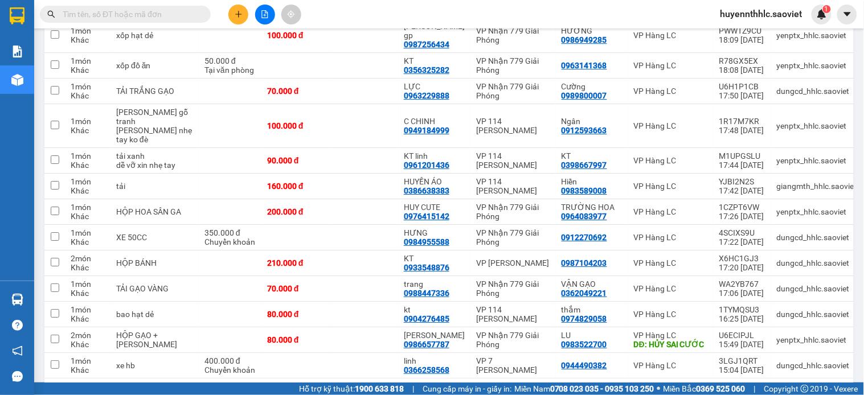
scroll to position [943, 0]
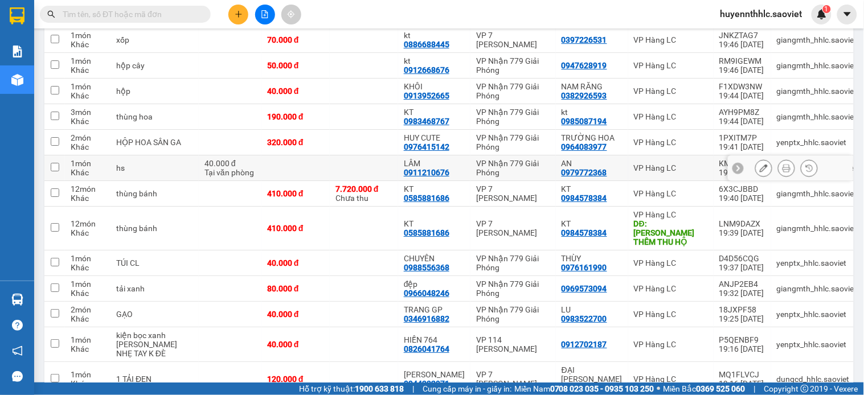
click at [330, 175] on td at bounding box center [364, 168] width 68 height 26
checkbox input "true"
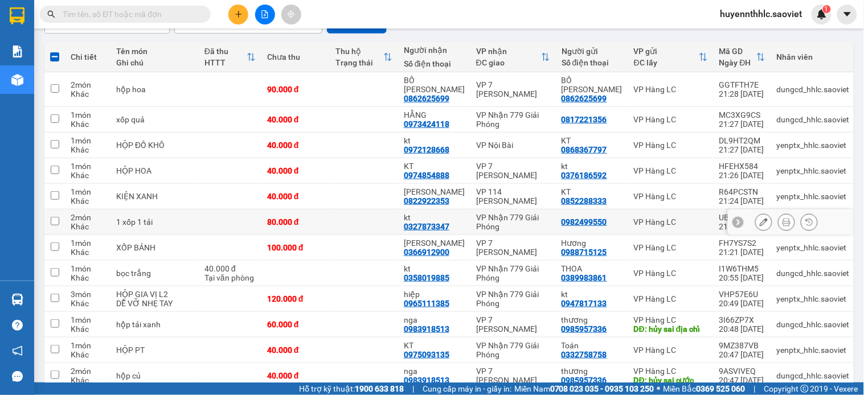
scroll to position [866, 0]
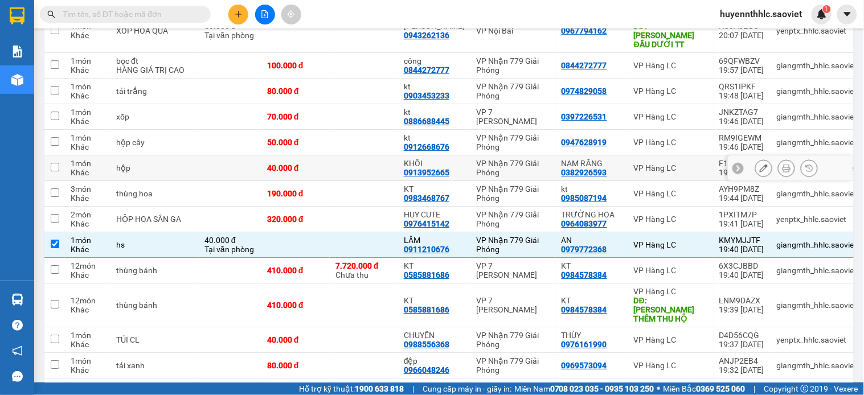
click at [497, 177] on div "VP Nhận 779 Giải Phóng" at bounding box center [513, 168] width 74 height 18
checkbox input "true"
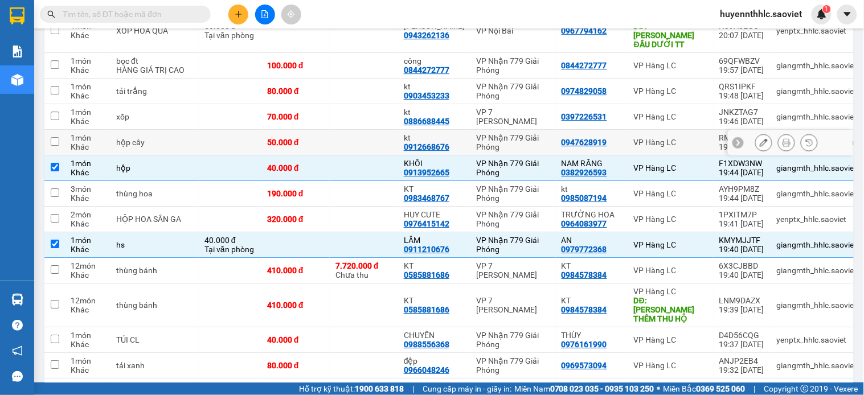
scroll to position [550, 0]
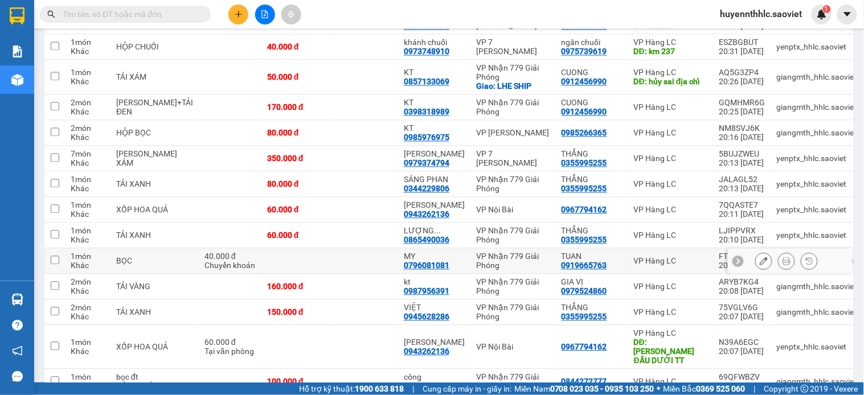
click at [445, 261] on div "MY" at bounding box center [434, 256] width 61 height 9
checkbox input "true"
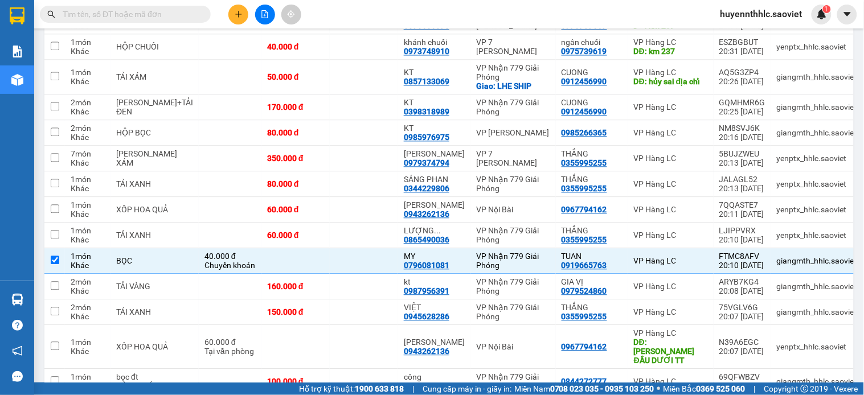
scroll to position [840, 0]
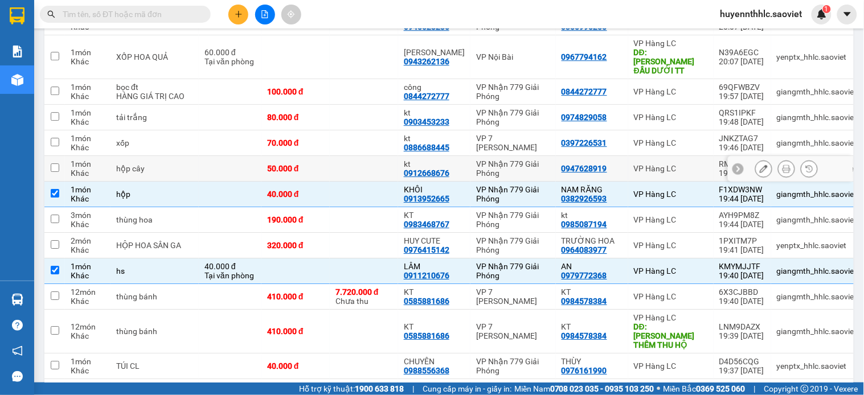
click at [509, 177] on td "VP Nhận 779 Giải Phóng" at bounding box center [512, 169] width 85 height 26
checkbox input "true"
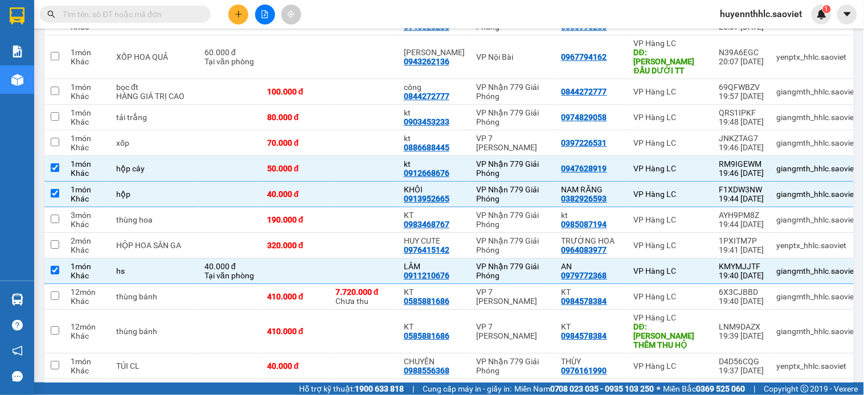
scroll to position [1870, 0]
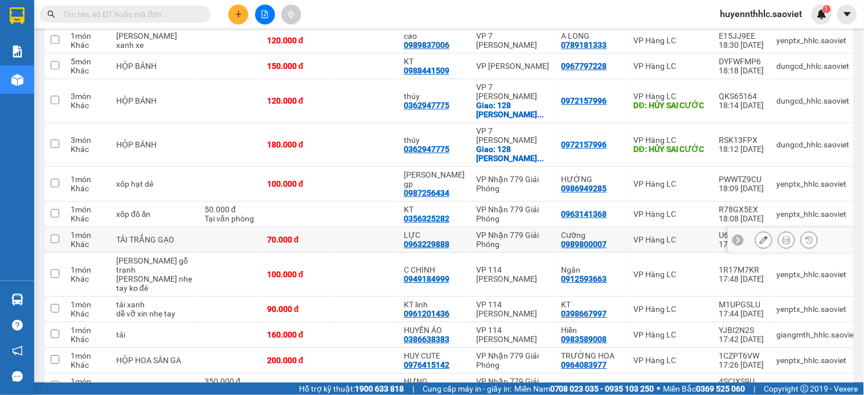
click at [534, 231] on div "VP Nhận 779 Giải Phóng" at bounding box center [513, 240] width 74 height 18
checkbox input "true"
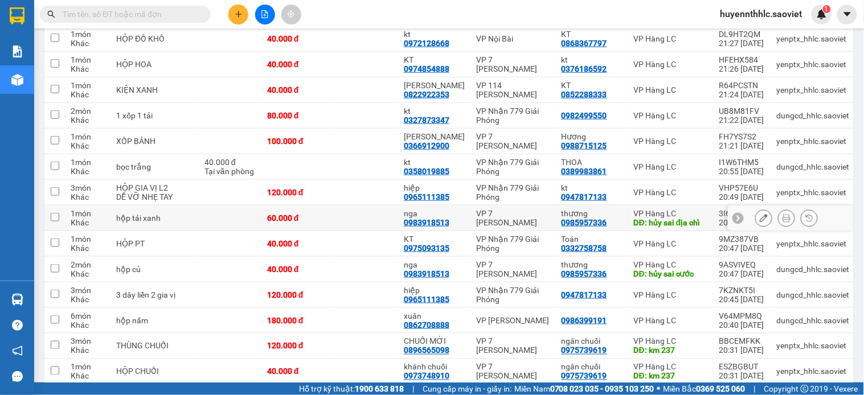
scroll to position [0, 0]
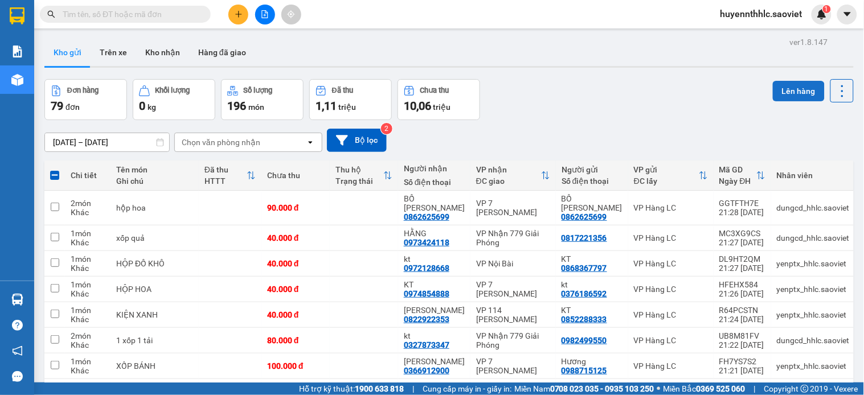
click at [784, 99] on button "Lên hàng" at bounding box center [799, 91] width 52 height 21
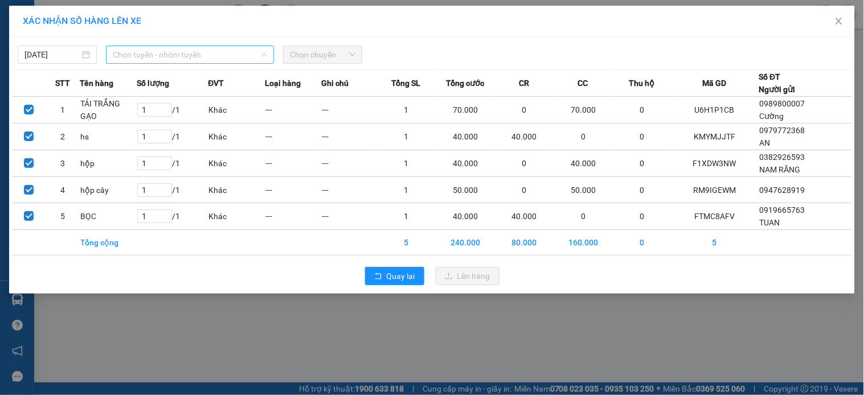
click at [248, 50] on span "Chọn tuyến - nhóm tuyến" at bounding box center [190, 54] width 154 height 17
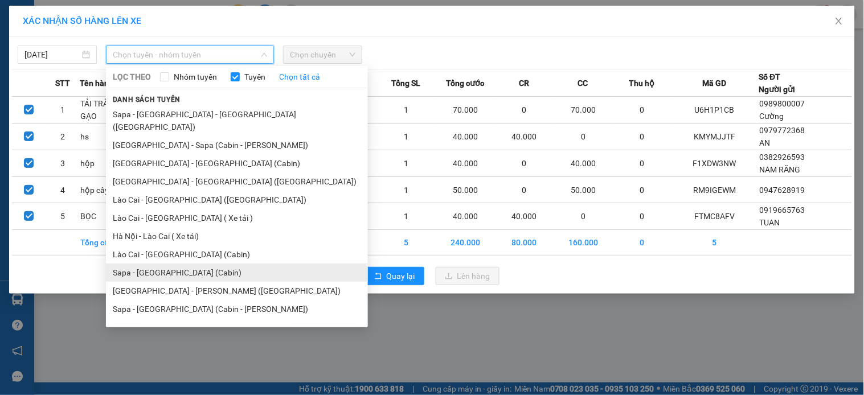
click at [155, 264] on li "Sapa - Hà Nội (Cabin)" at bounding box center [237, 273] width 262 height 18
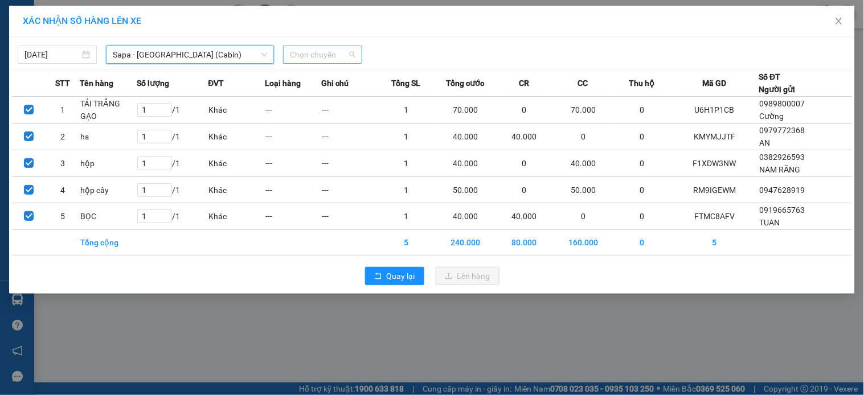
click at [314, 52] on span "Chọn chuyến" at bounding box center [322, 54] width 65 height 17
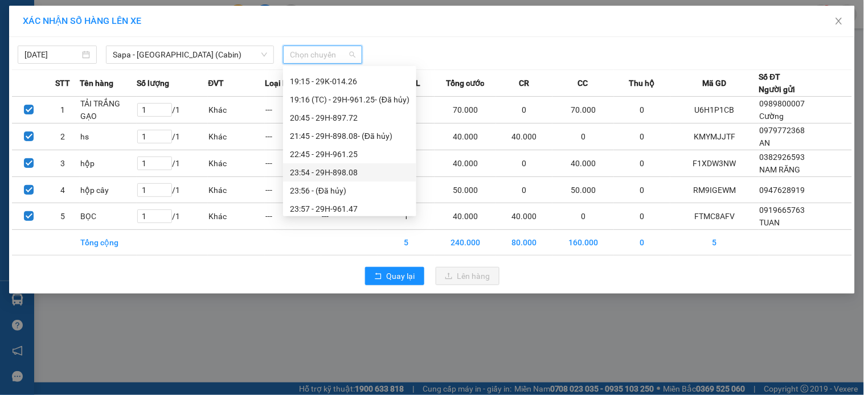
scroll to position [419, 0]
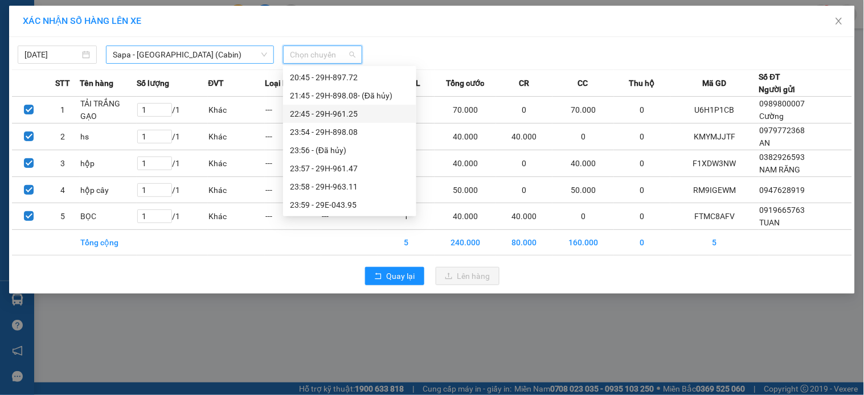
click at [236, 56] on span "Sapa - Hà Nội (Cabin)" at bounding box center [190, 54] width 154 height 17
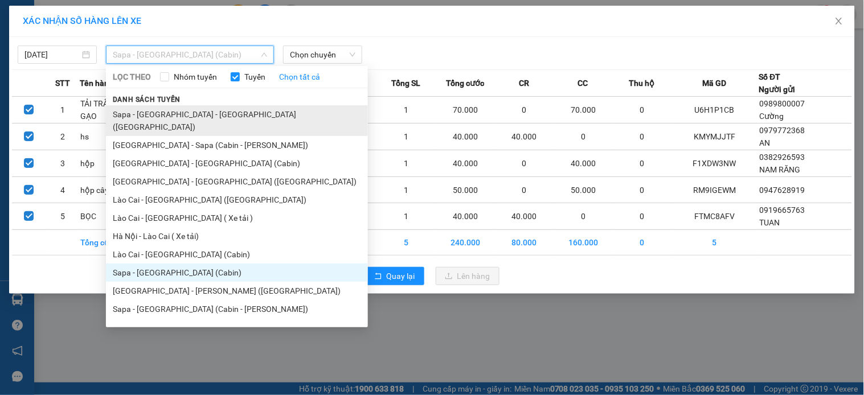
click at [197, 116] on li "Sapa - Lào Cai - Hà Nội (Giường)" at bounding box center [237, 120] width 262 height 31
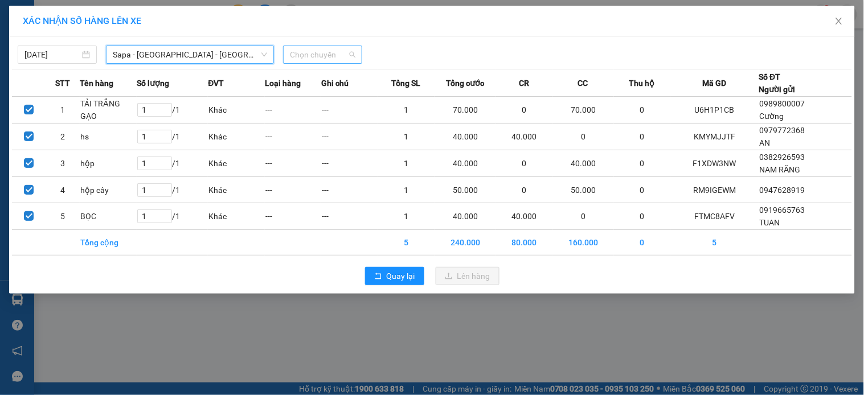
scroll to position [0, 0]
click at [343, 57] on span "Chọn chuyến" at bounding box center [322, 54] width 65 height 17
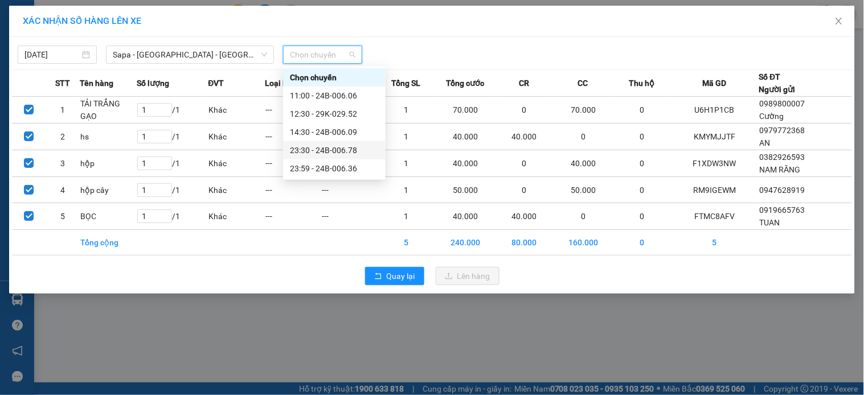
click at [357, 150] on div "23:30 - 24B-006.78" at bounding box center [334, 150] width 89 height 13
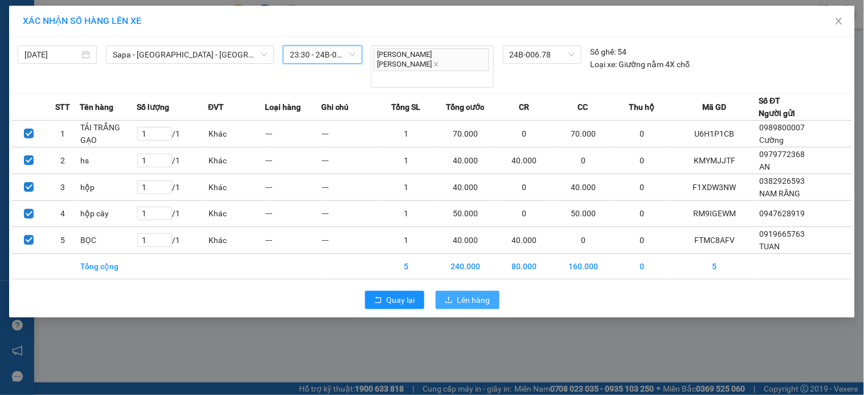
click at [491, 291] on button "Lên hàng" at bounding box center [468, 300] width 64 height 18
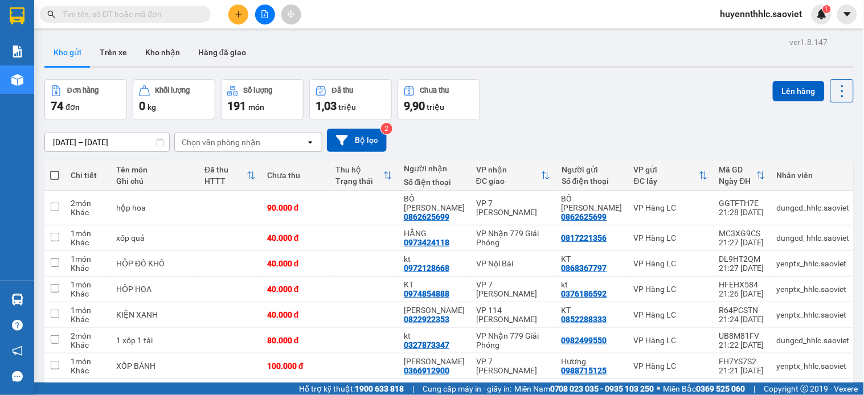
click at [169, 9] on input "text" at bounding box center [130, 14] width 134 height 13
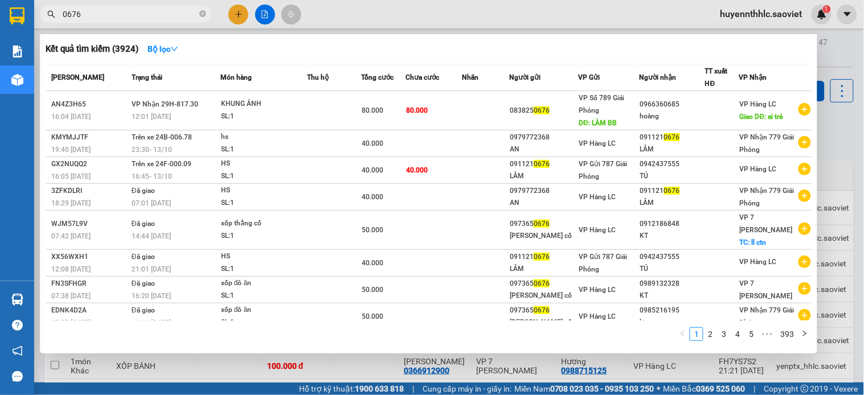
type input "0676"
click at [371, 24] on div at bounding box center [432, 197] width 864 height 395
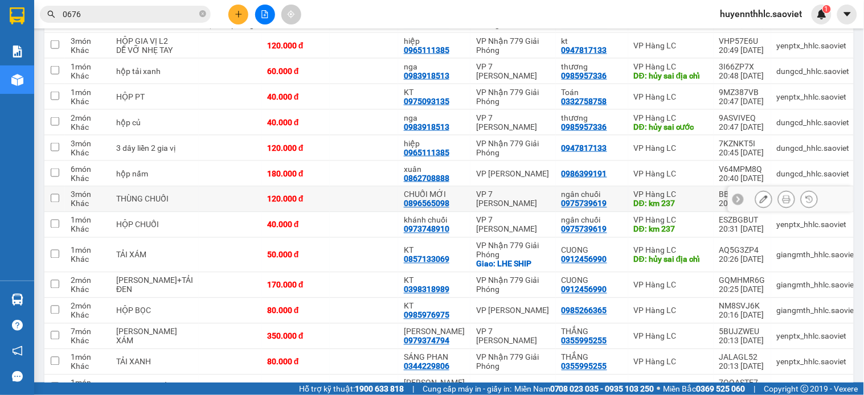
scroll to position [878, 0]
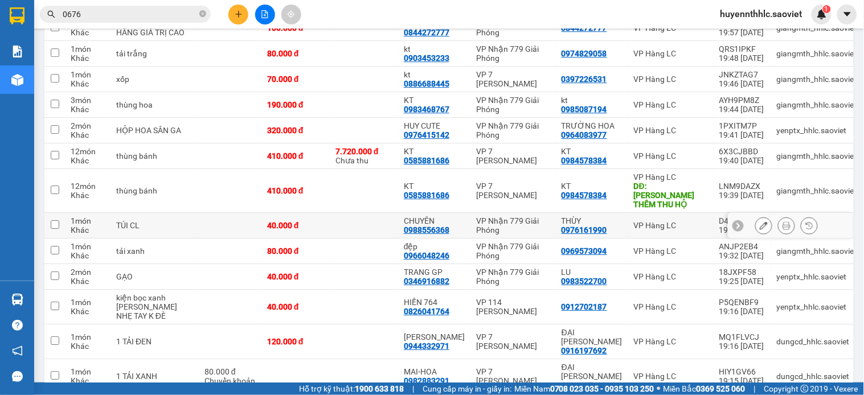
click at [378, 239] on td at bounding box center [364, 226] width 68 height 26
checkbox input "true"
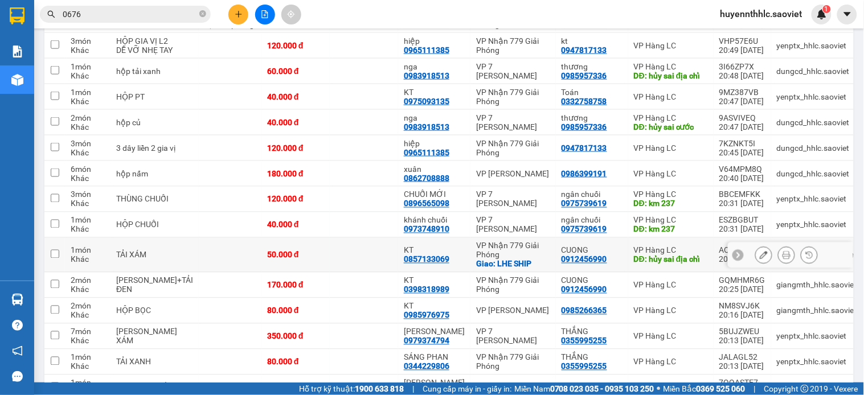
scroll to position [0, 0]
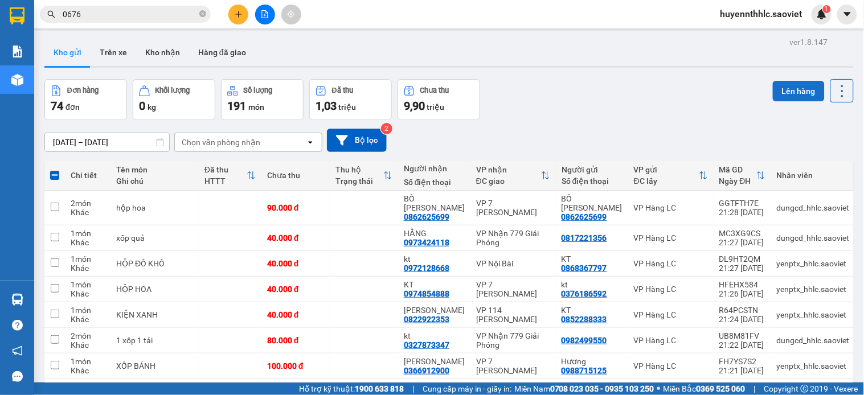
click at [776, 94] on button "Lên hàng" at bounding box center [799, 91] width 52 height 21
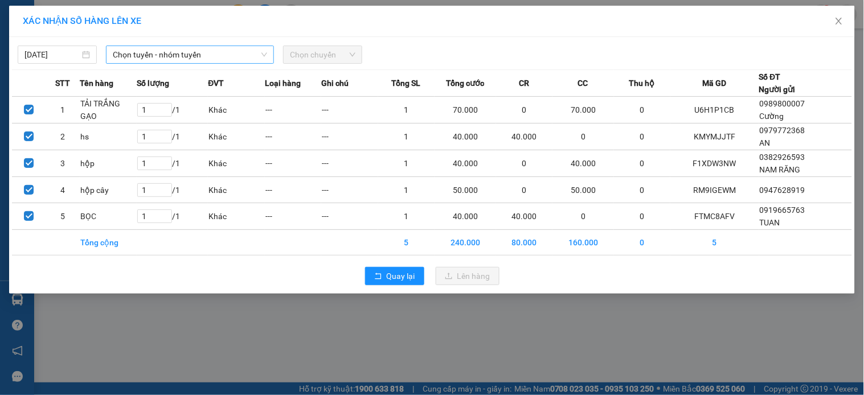
click at [190, 58] on span "Chọn tuyến - nhóm tuyến" at bounding box center [190, 54] width 154 height 17
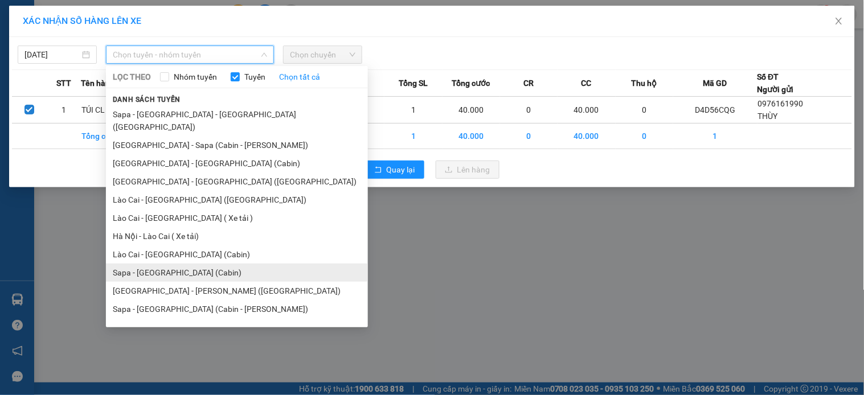
click at [177, 264] on li "Sapa - Hà Nội (Cabin)" at bounding box center [237, 273] width 262 height 18
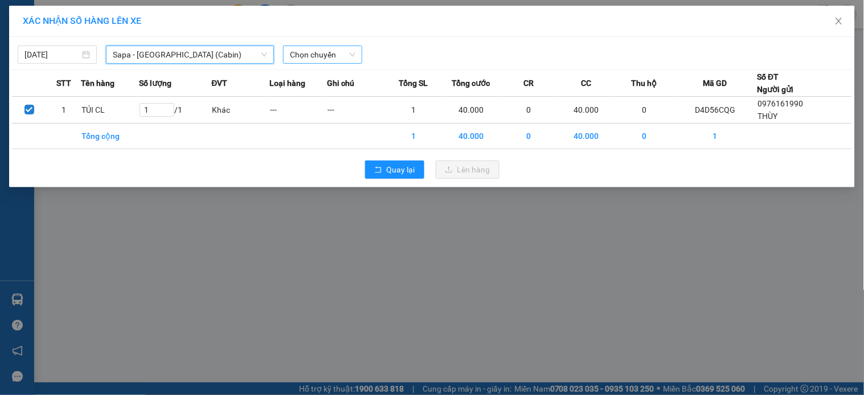
click at [312, 54] on span "Chọn chuyến" at bounding box center [322, 54] width 65 height 17
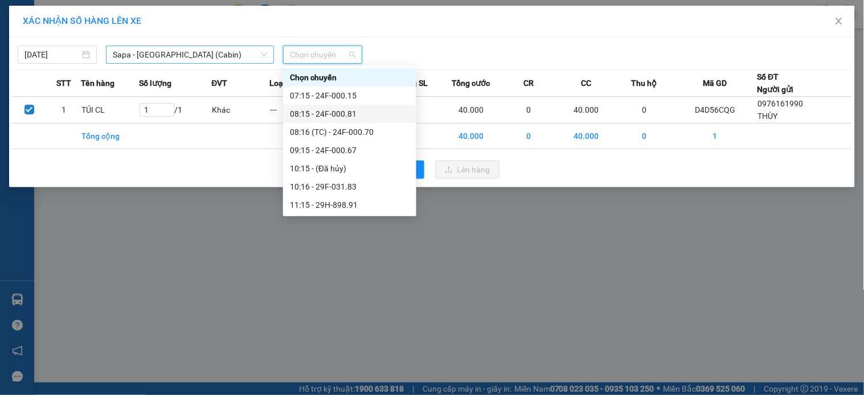
click at [228, 47] on span "Sapa - Hà Nội (Cabin)" at bounding box center [190, 54] width 154 height 17
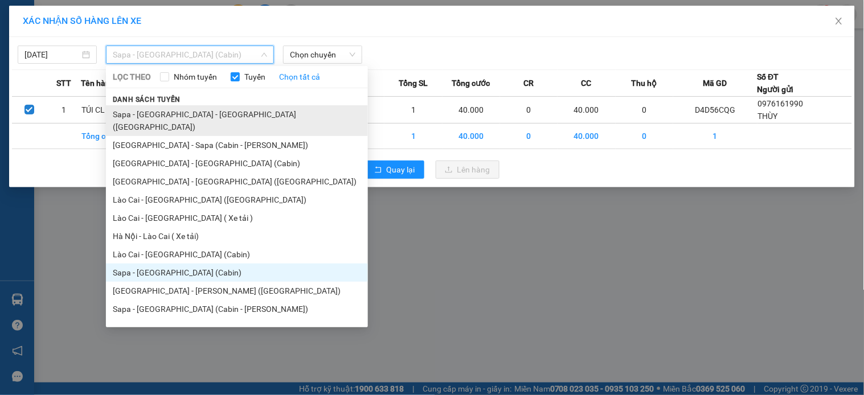
click at [211, 109] on li "Sapa - Lào Cai - Hà Nội (Giường)" at bounding box center [237, 120] width 262 height 31
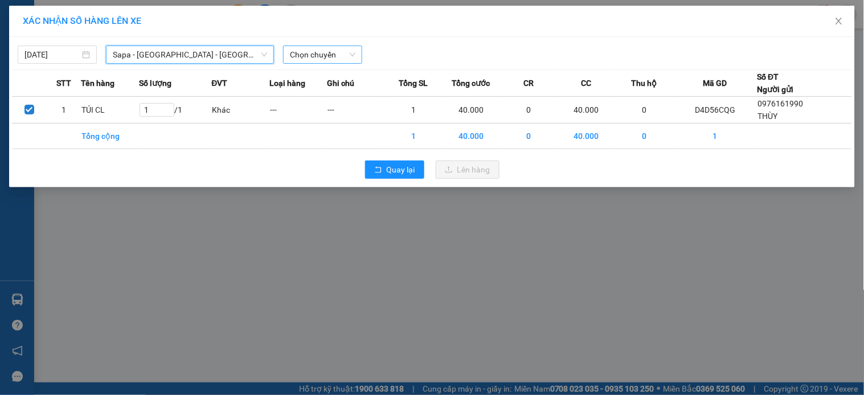
click at [327, 51] on span "Chọn chuyến" at bounding box center [322, 54] width 65 height 17
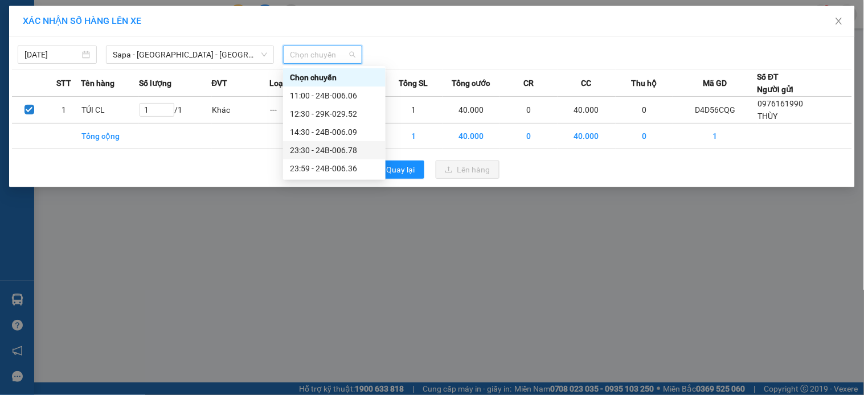
click at [350, 151] on div "23:30 - 24B-006.78" at bounding box center [334, 150] width 89 height 13
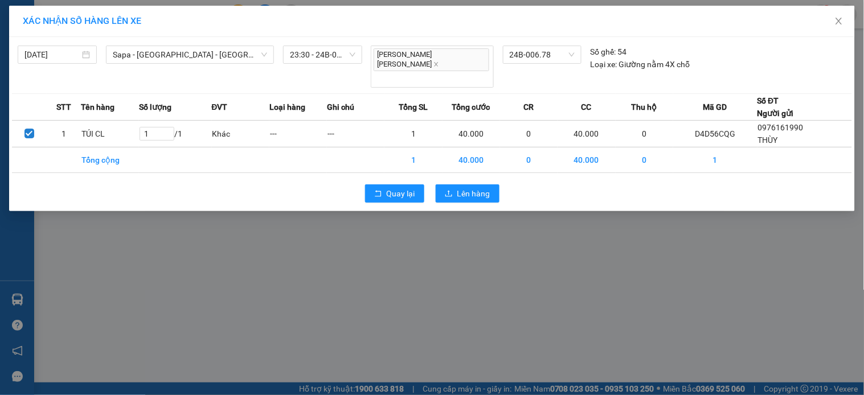
click at [431, 179] on div "Quay lại Lên hàng" at bounding box center [432, 194] width 840 height 30
click at [468, 187] on span "Lên hàng" at bounding box center [473, 193] width 33 height 13
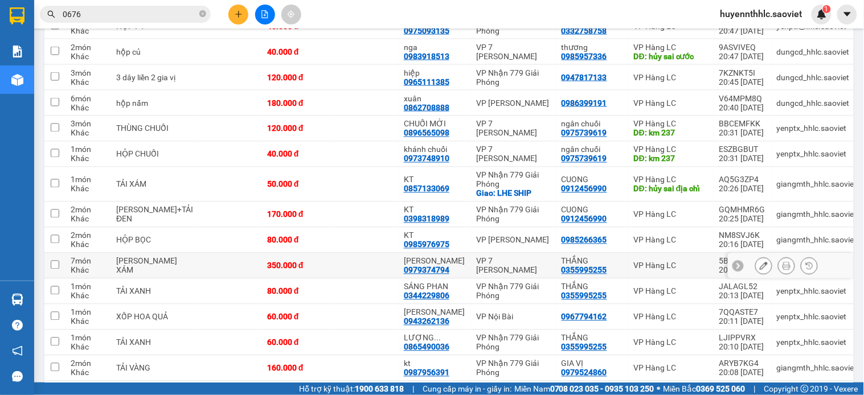
scroll to position [506, 0]
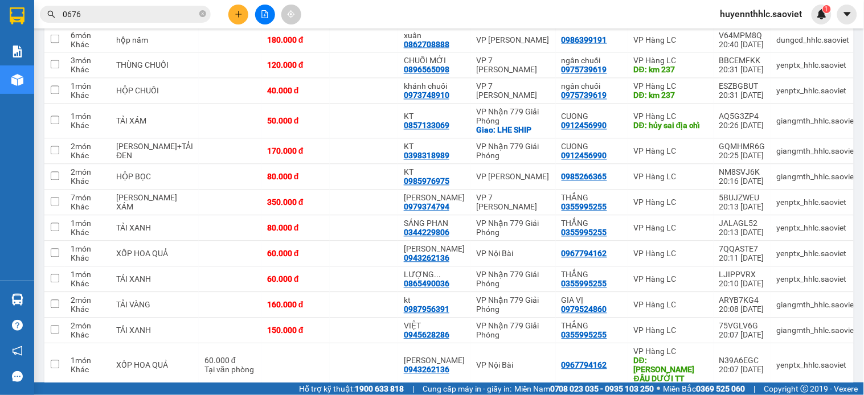
click at [769, 16] on span "huyennthhlc.saoviet" at bounding box center [761, 14] width 100 height 14
click at [764, 36] on span "Đăng xuất" at bounding box center [768, 35] width 76 height 13
